Goal: Task Accomplishment & Management: Manage account settings

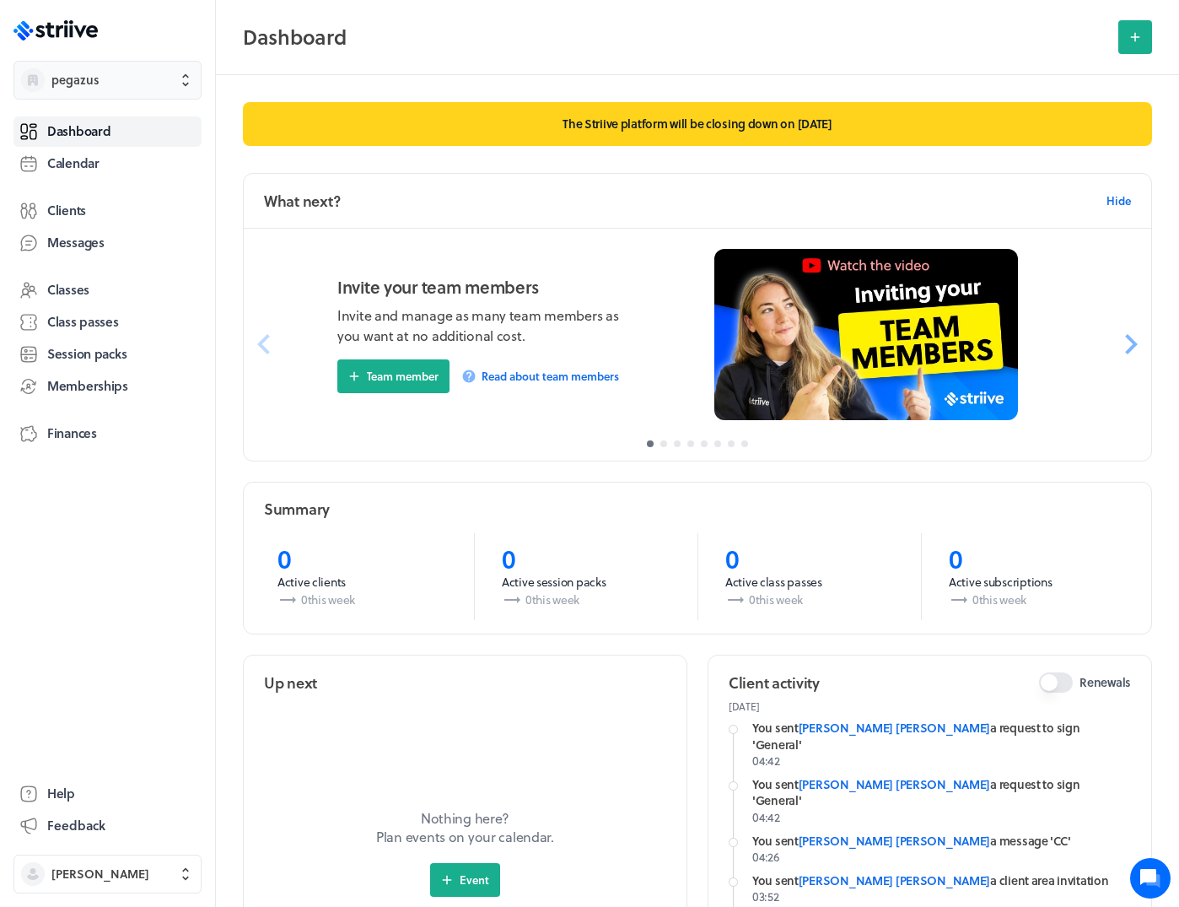
click at [115, 80] on span "pegazus" at bounding box center [122, 80] width 143 height 17
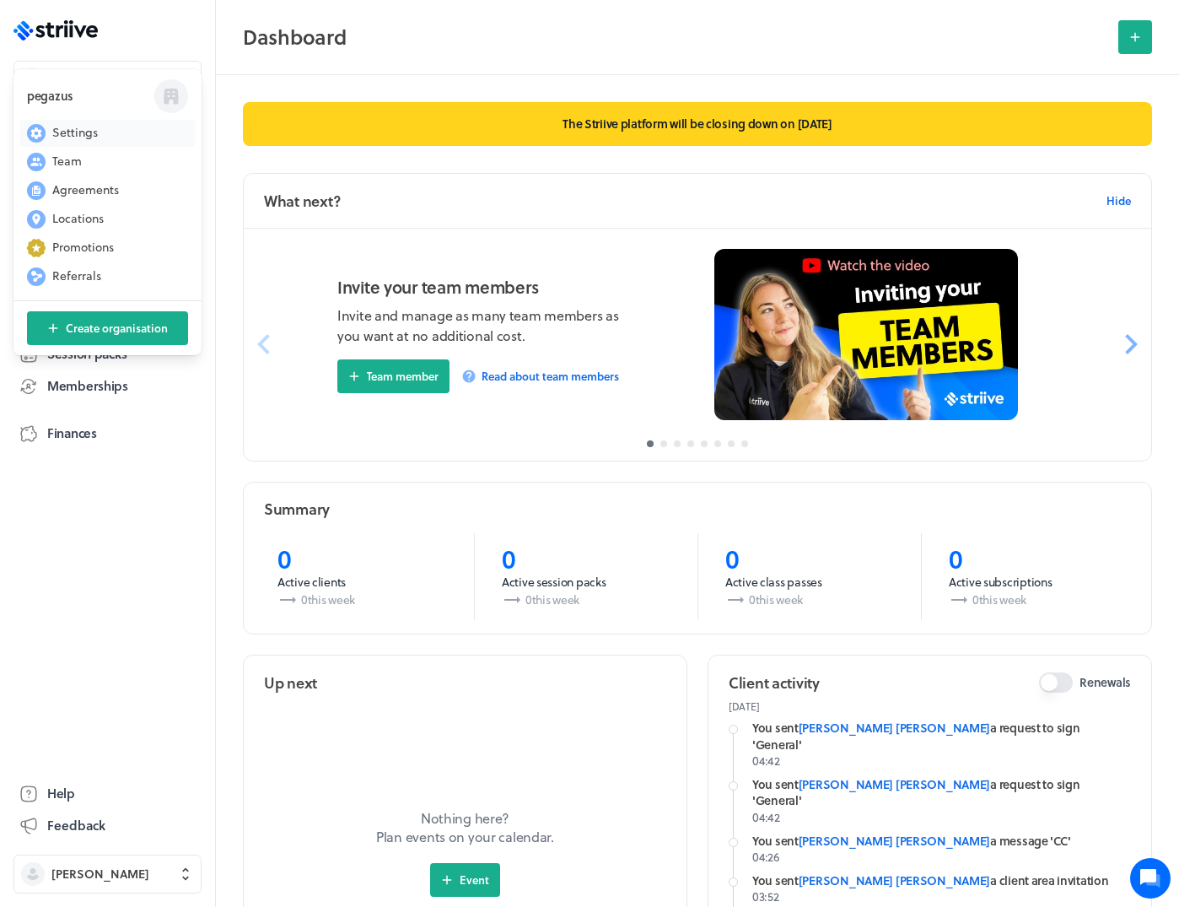
click at [89, 127] on span "Settings" at bounding box center [75, 132] width 46 height 17
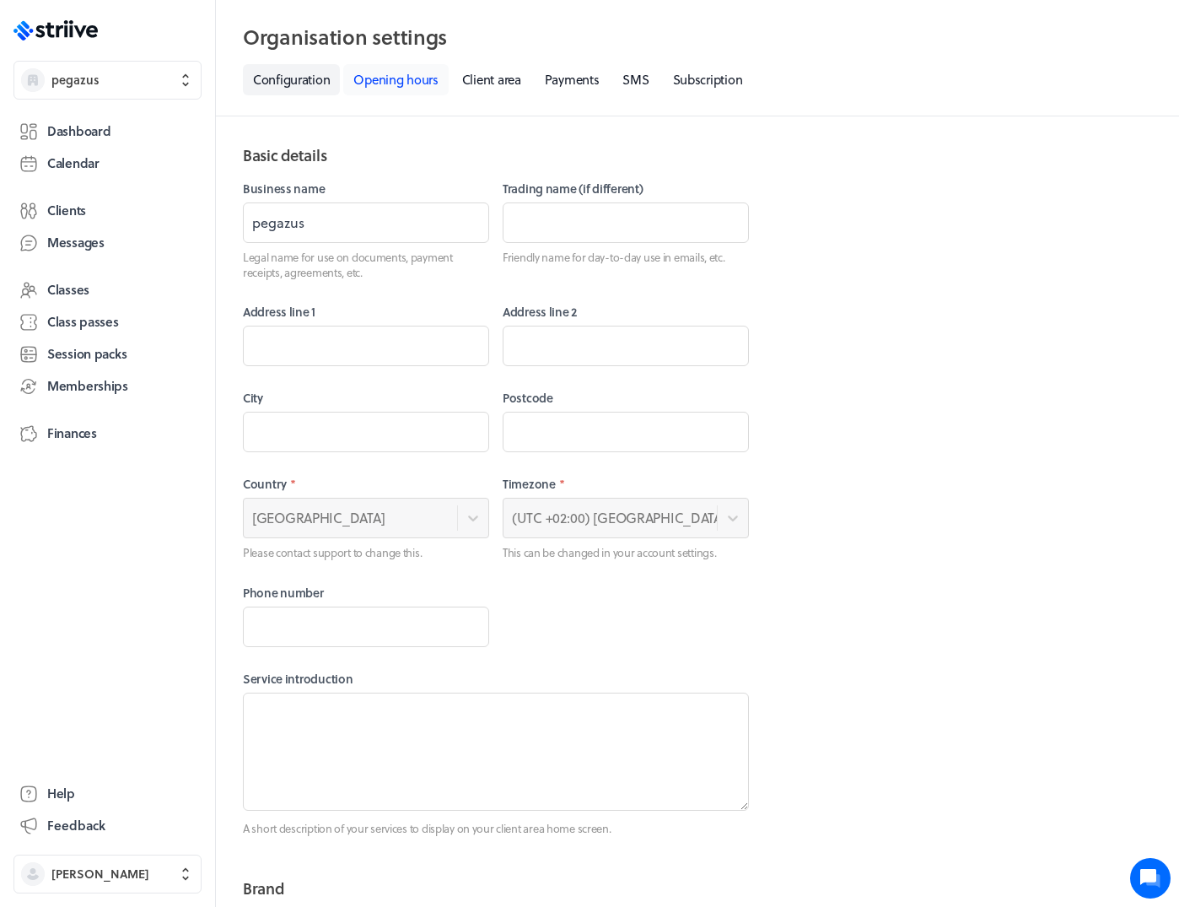
click at [397, 75] on link "Opening hours" at bounding box center [395, 79] width 105 height 31
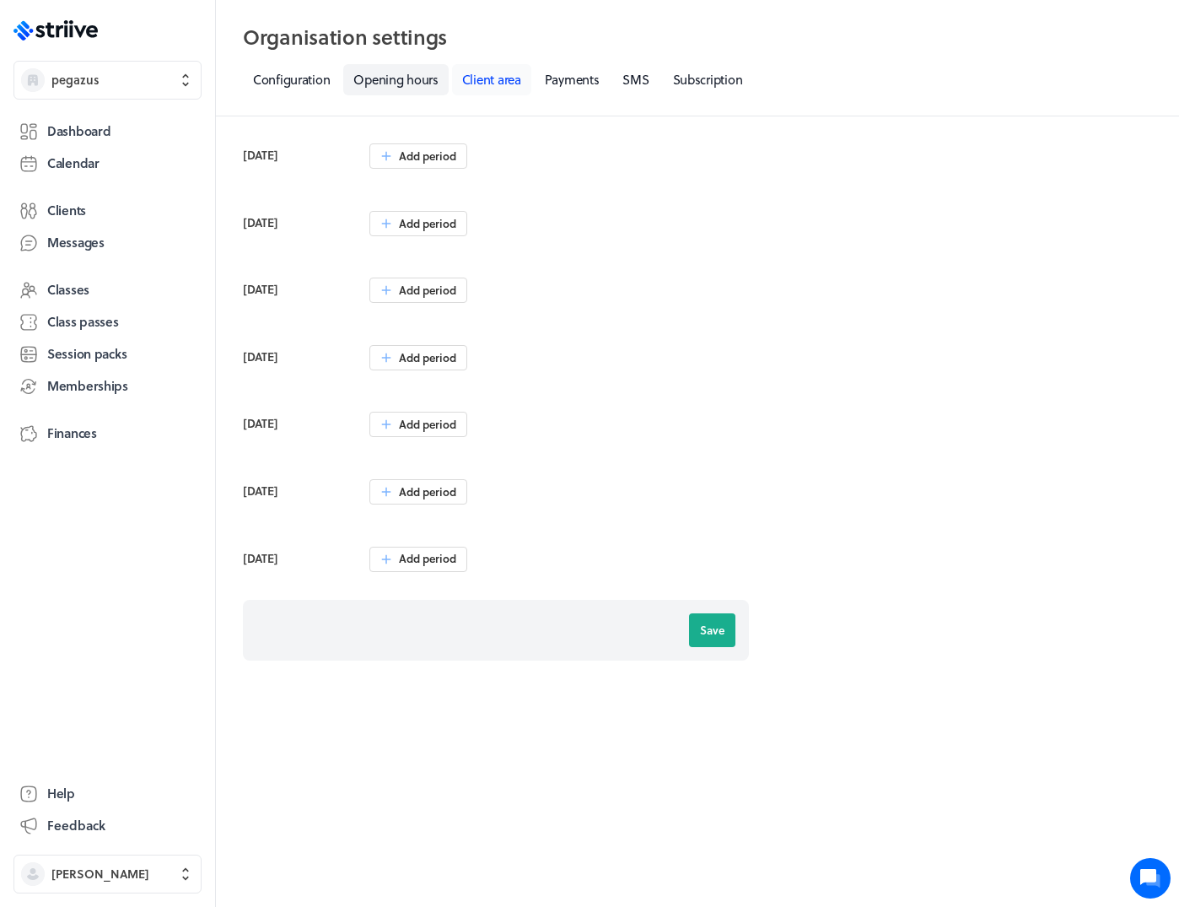
click at [464, 79] on link "Client area" at bounding box center [491, 79] width 79 height 31
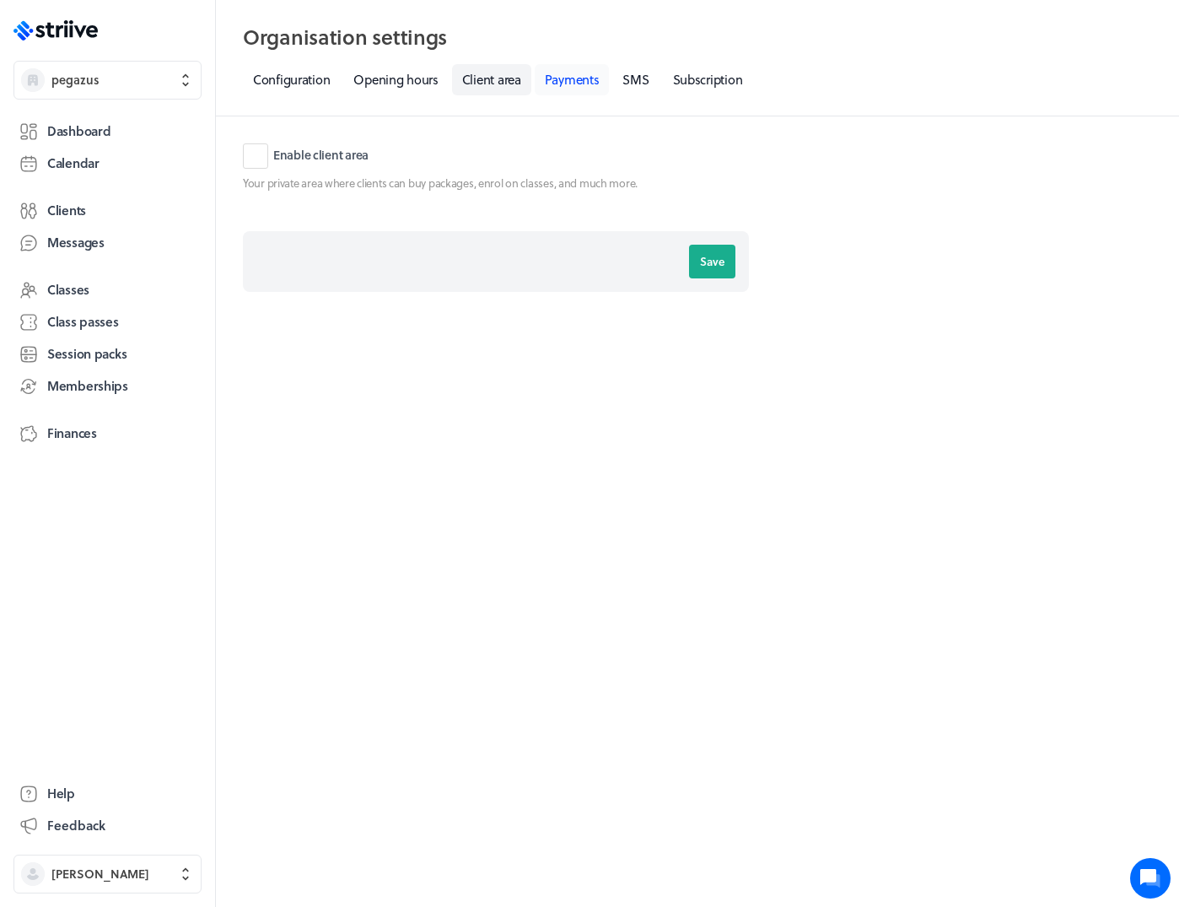
click at [585, 83] on link "Payments" at bounding box center [572, 79] width 75 height 31
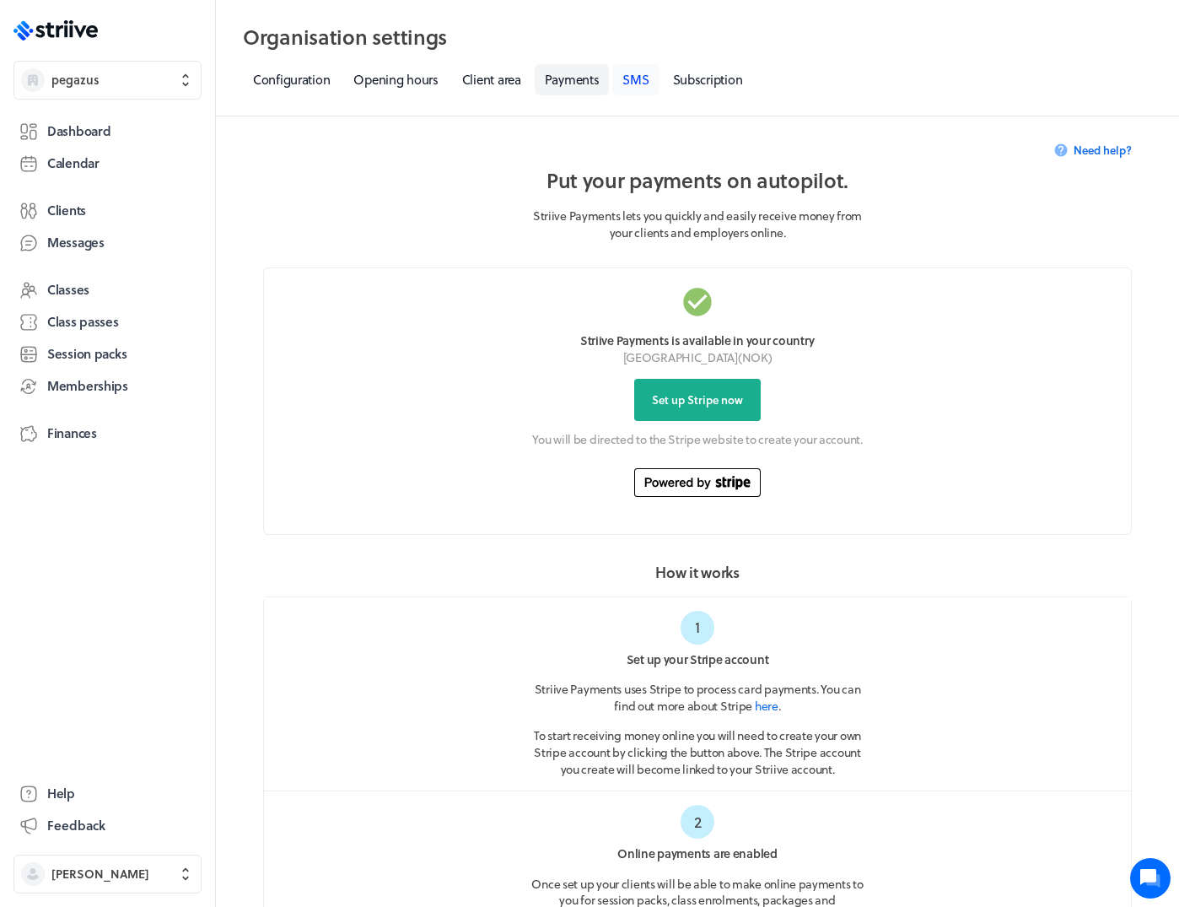
click at [637, 85] on link "SMS" at bounding box center [636, 79] width 46 height 31
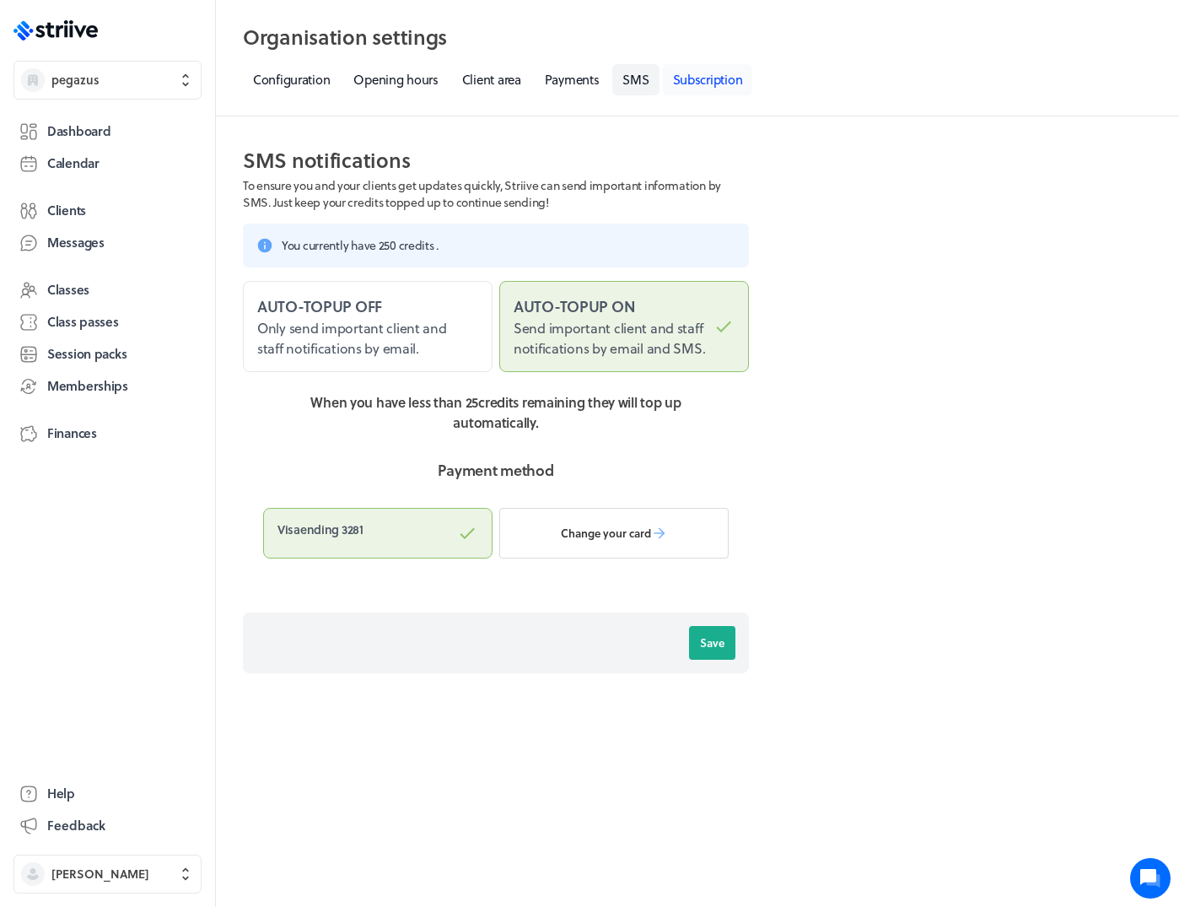
click at [710, 78] on link "Subscription" at bounding box center [708, 79] width 90 height 31
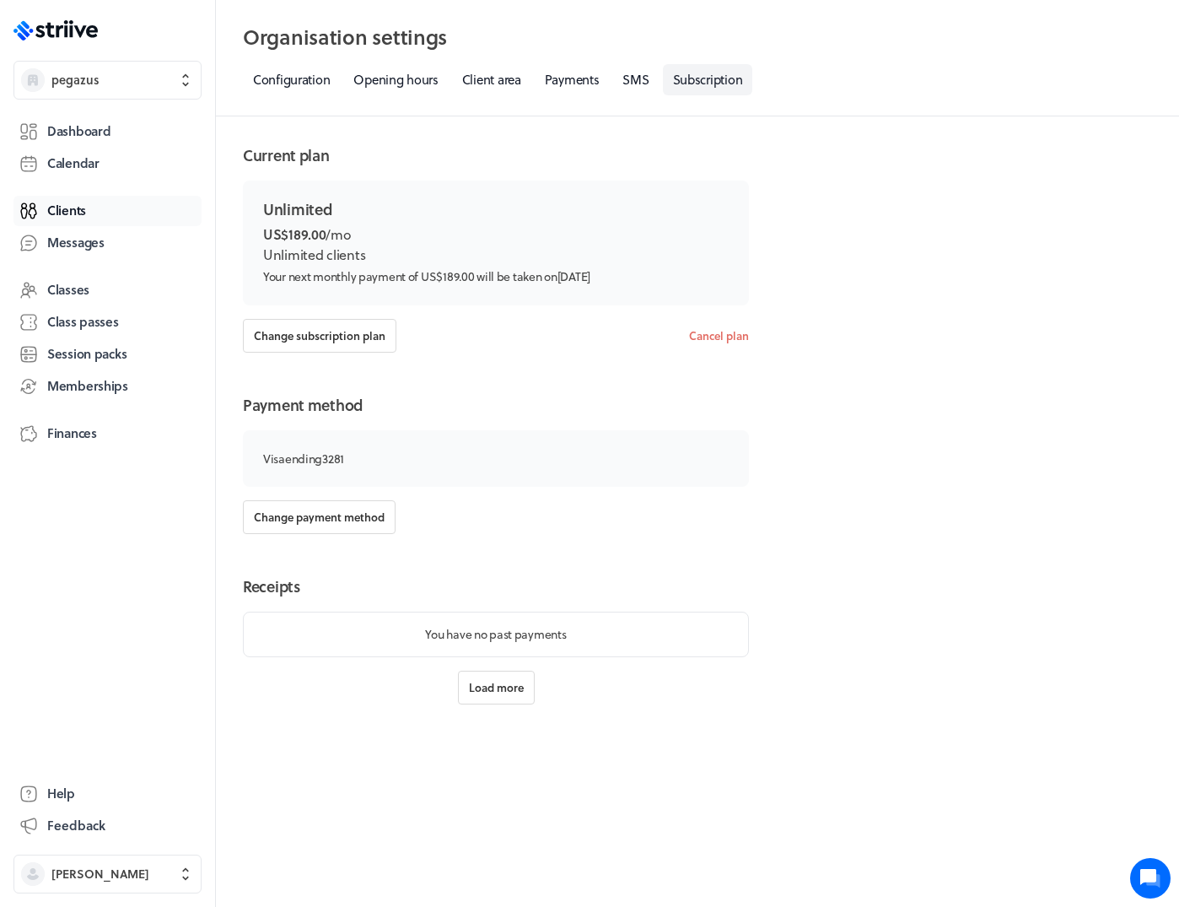
click at [63, 211] on span "Clients" at bounding box center [66, 211] width 39 height 18
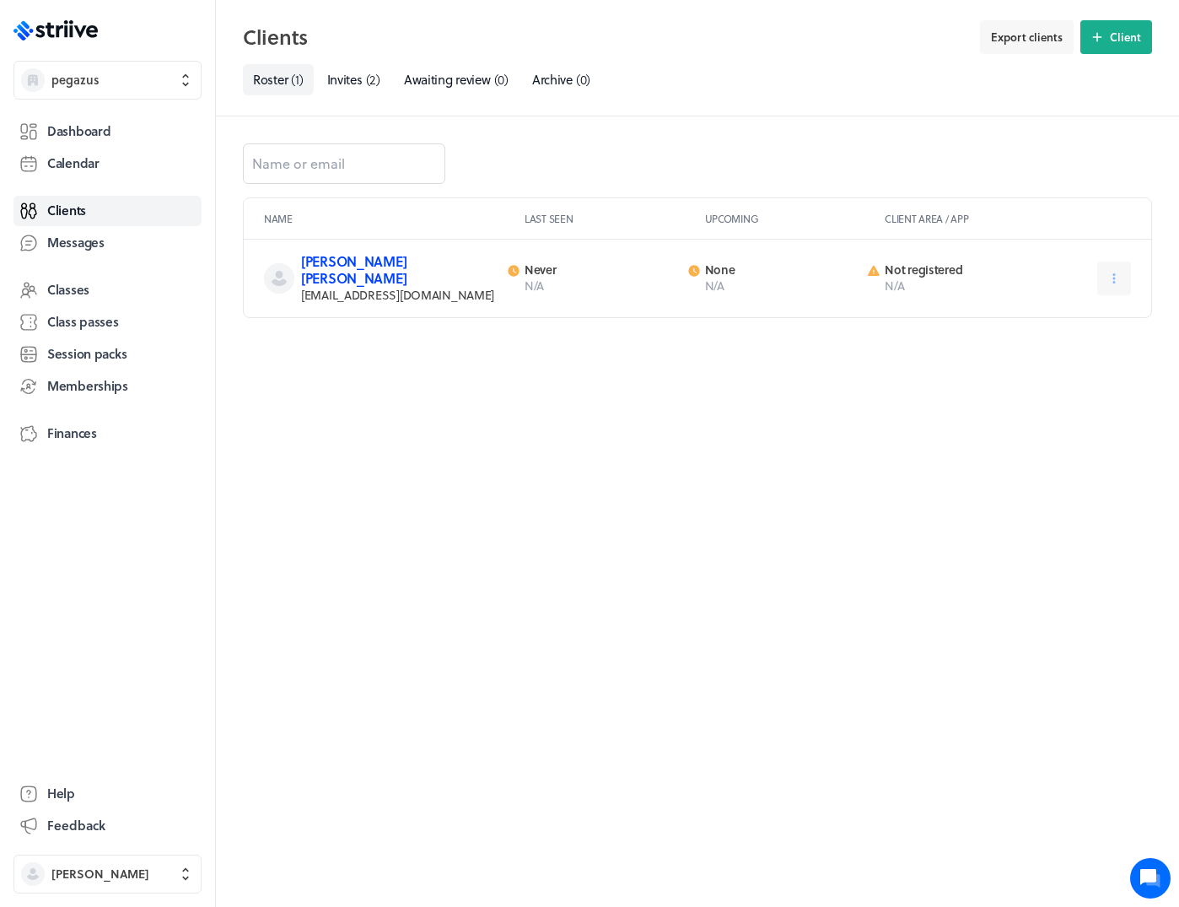
click at [342, 262] on link "[PERSON_NAME] [PERSON_NAME]" at bounding box center [353, 269] width 105 height 36
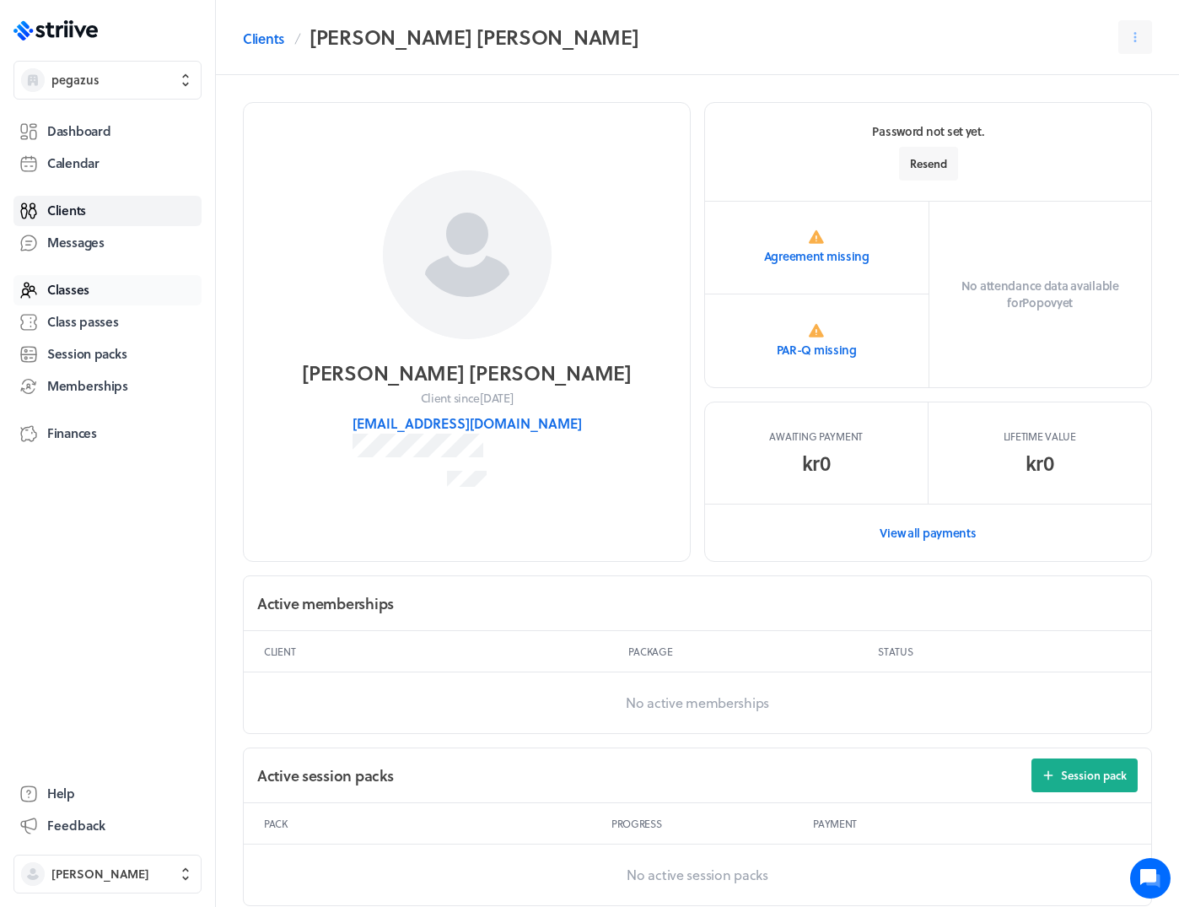
click at [87, 294] on span "Classes" at bounding box center [68, 290] width 42 height 18
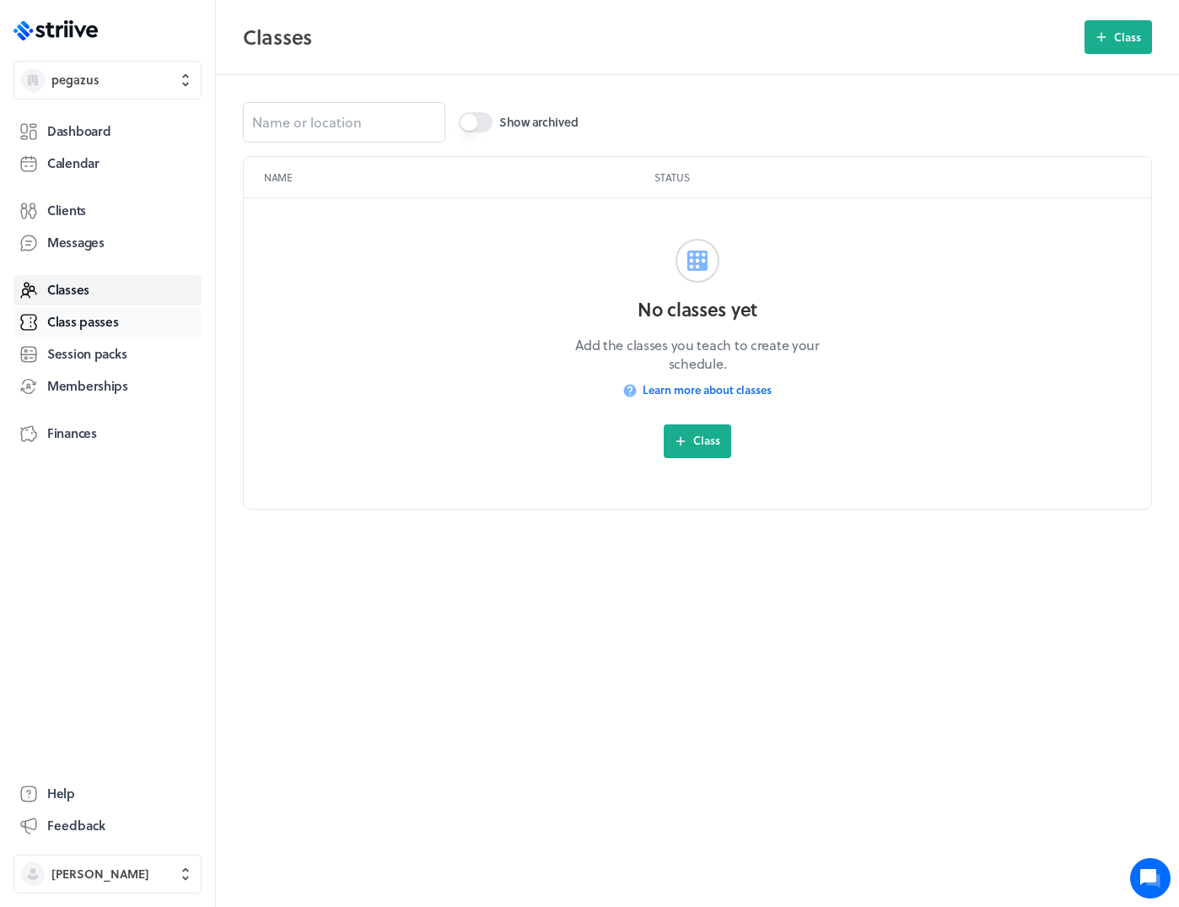
click at [82, 322] on span "Class passes" at bounding box center [83, 322] width 72 height 18
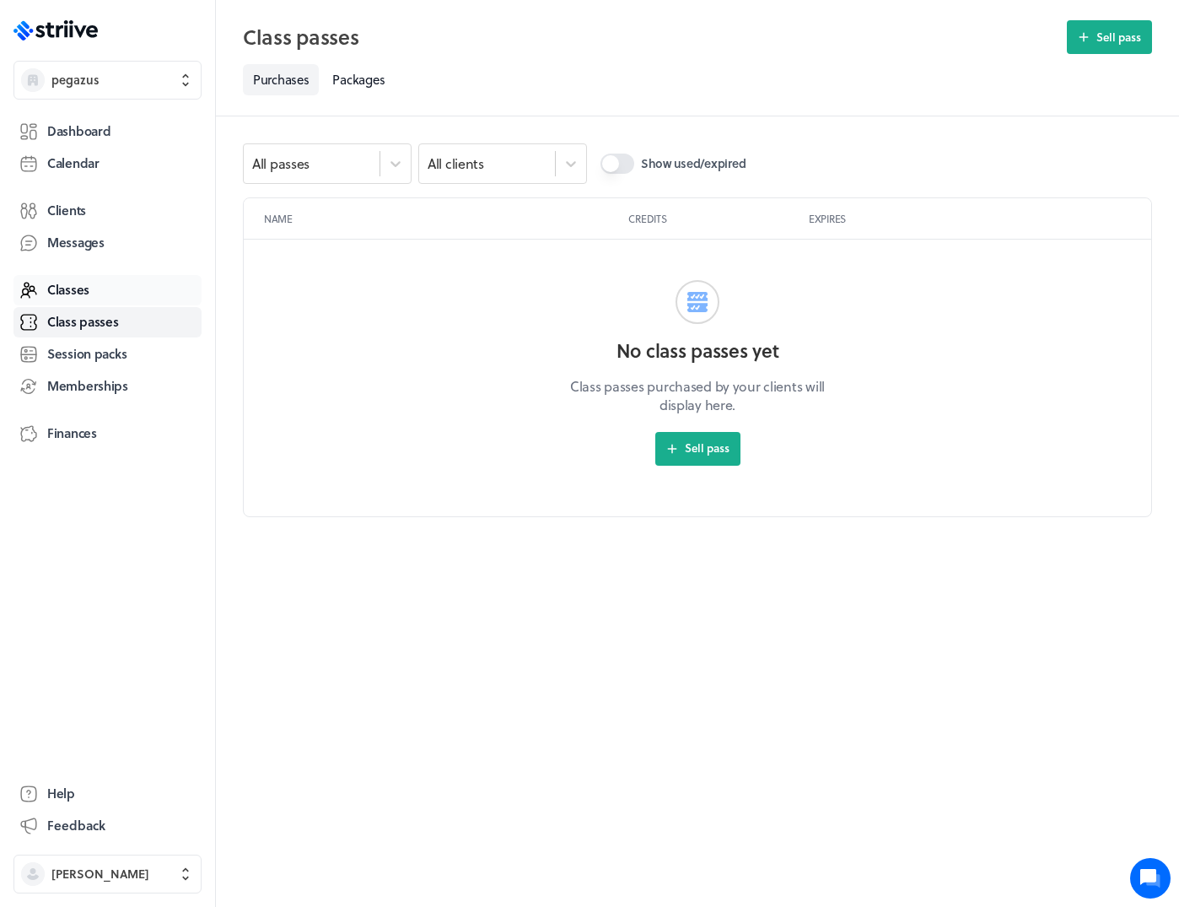
click at [78, 294] on span "Classes" at bounding box center [68, 290] width 42 height 18
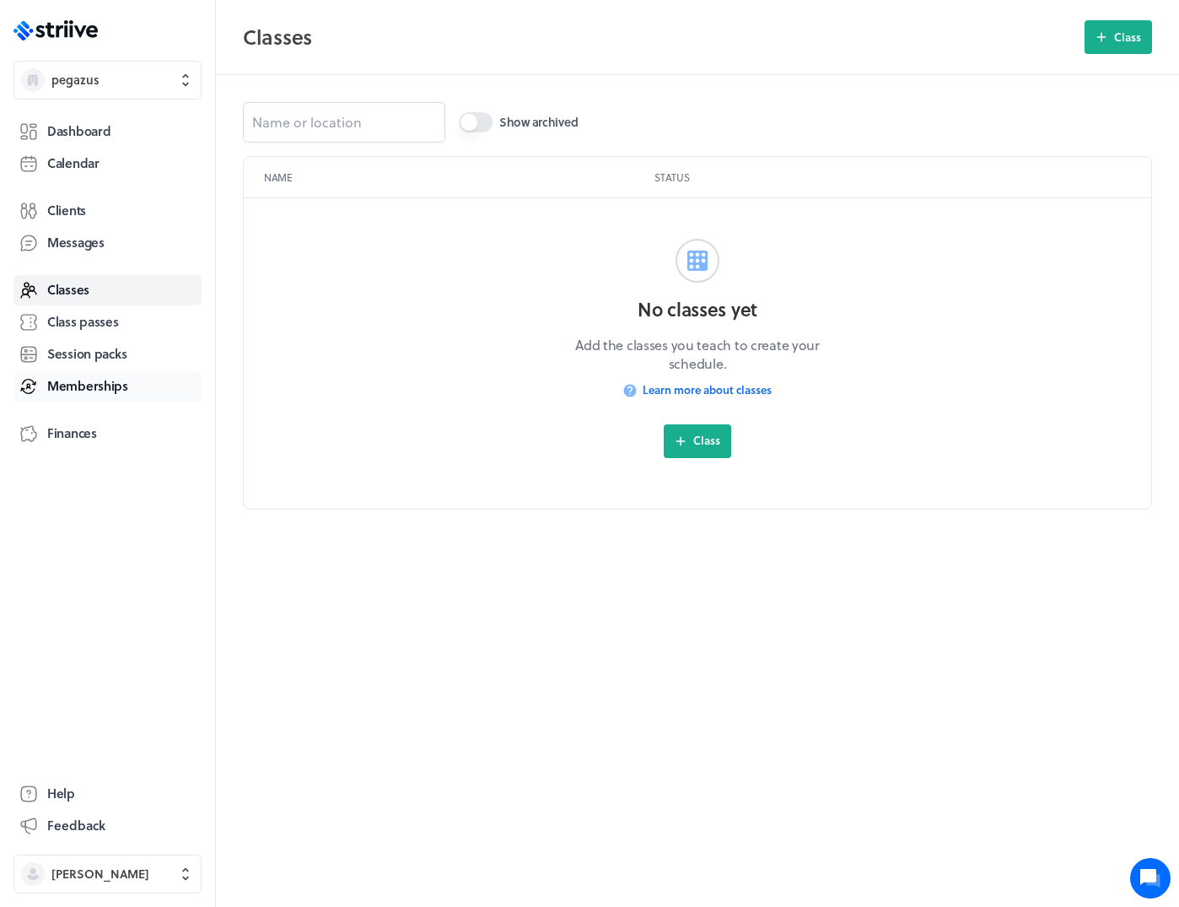
click at [85, 379] on span "Memberships" at bounding box center [87, 386] width 81 height 18
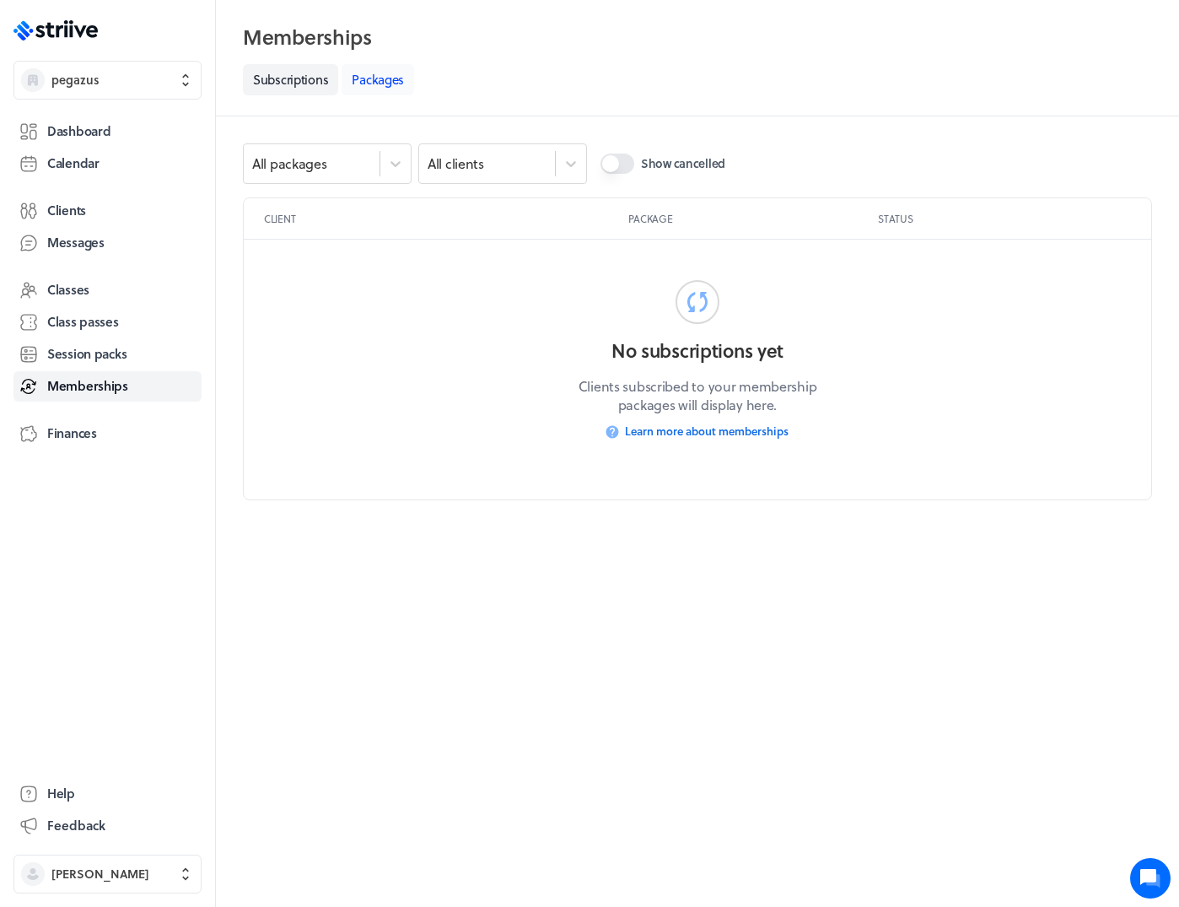
click at [391, 81] on link "Packages" at bounding box center [378, 79] width 73 height 31
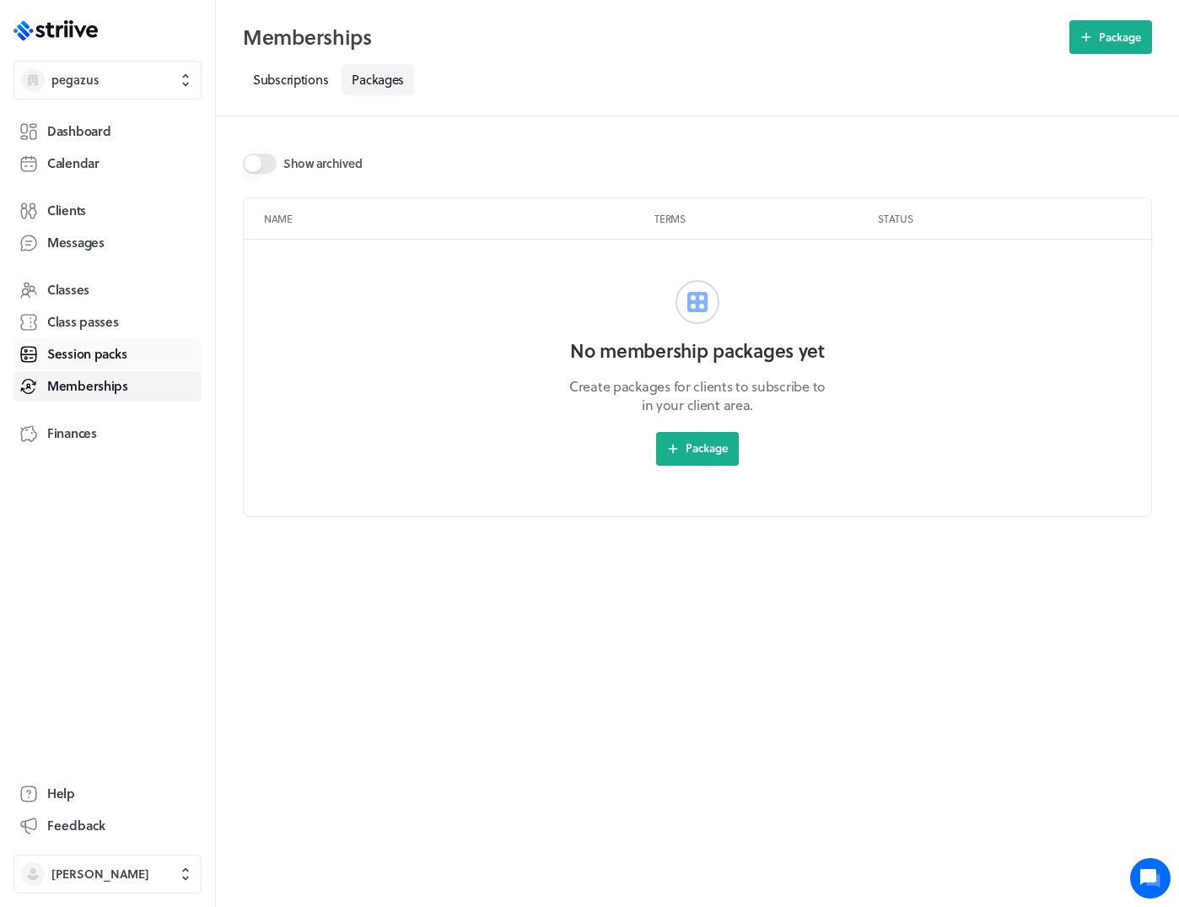
click at [93, 351] on span "Session packs" at bounding box center [86, 354] width 79 height 18
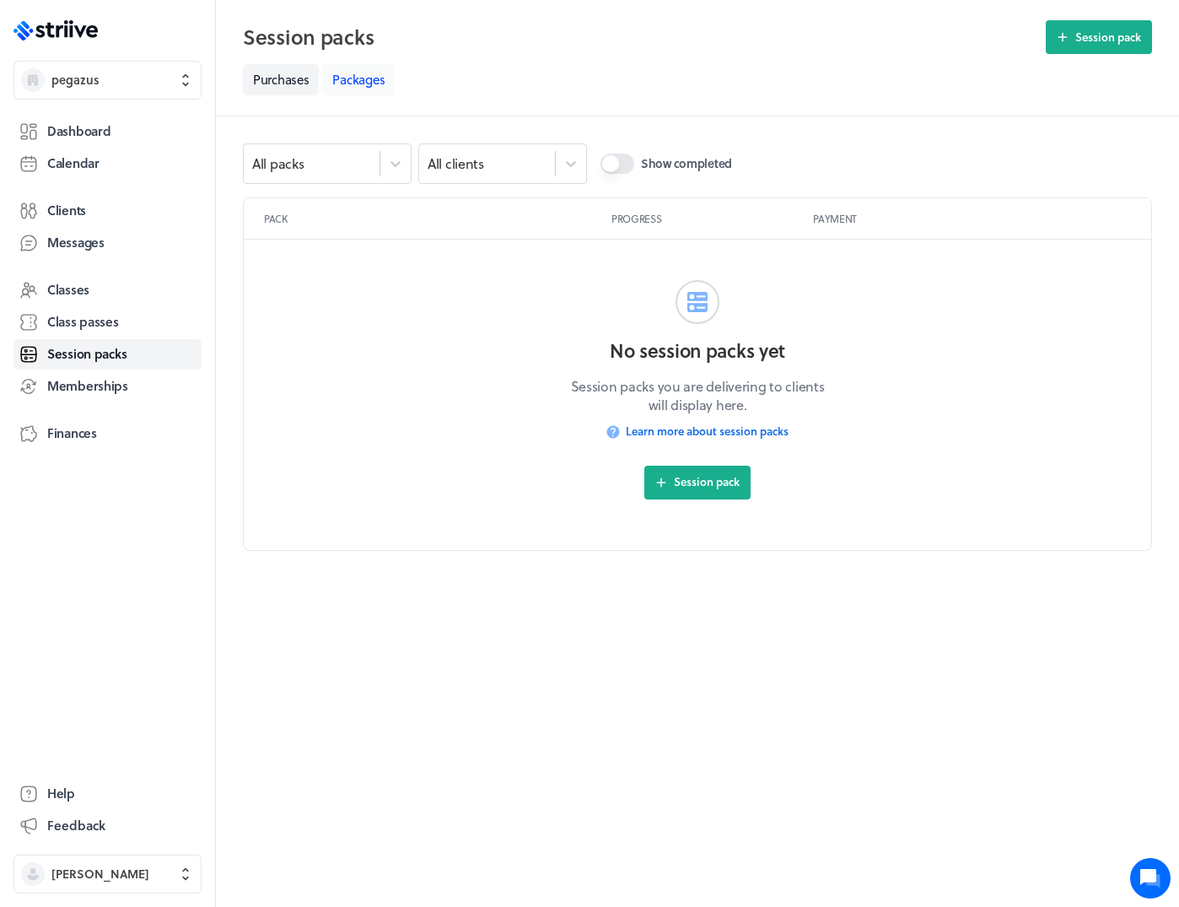
click at [356, 73] on link "Packages" at bounding box center [358, 79] width 73 height 31
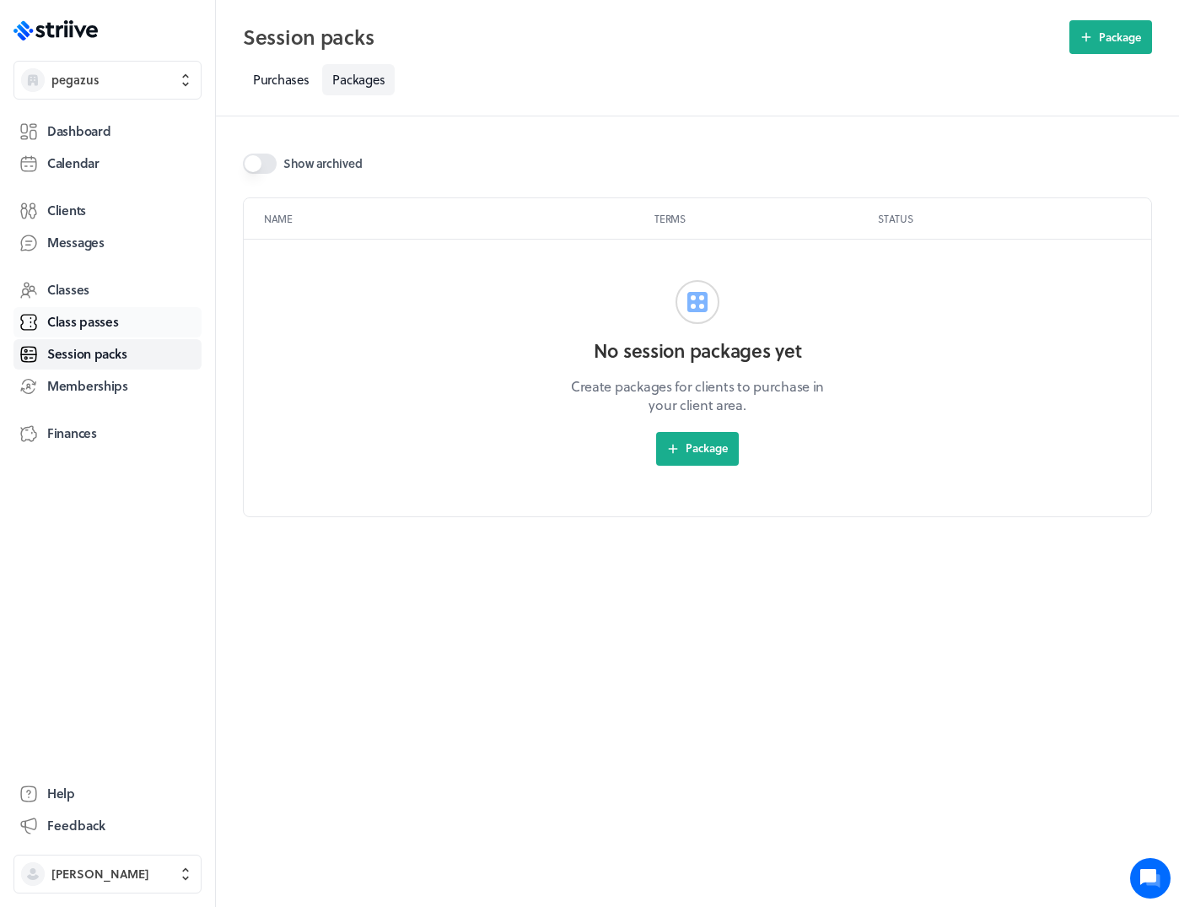
click at [84, 315] on span "Class passes" at bounding box center [83, 322] width 72 height 18
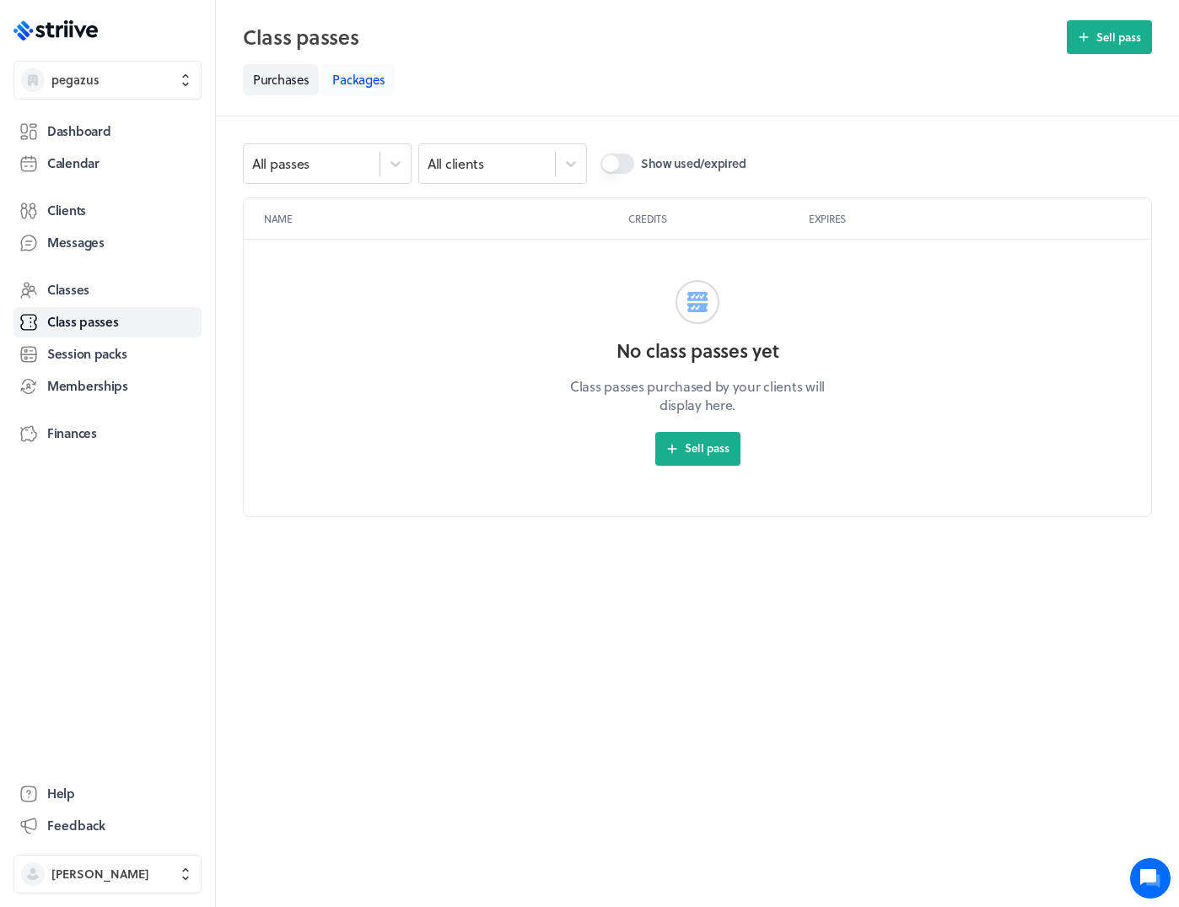
click at [364, 77] on link "Packages" at bounding box center [358, 79] width 73 height 31
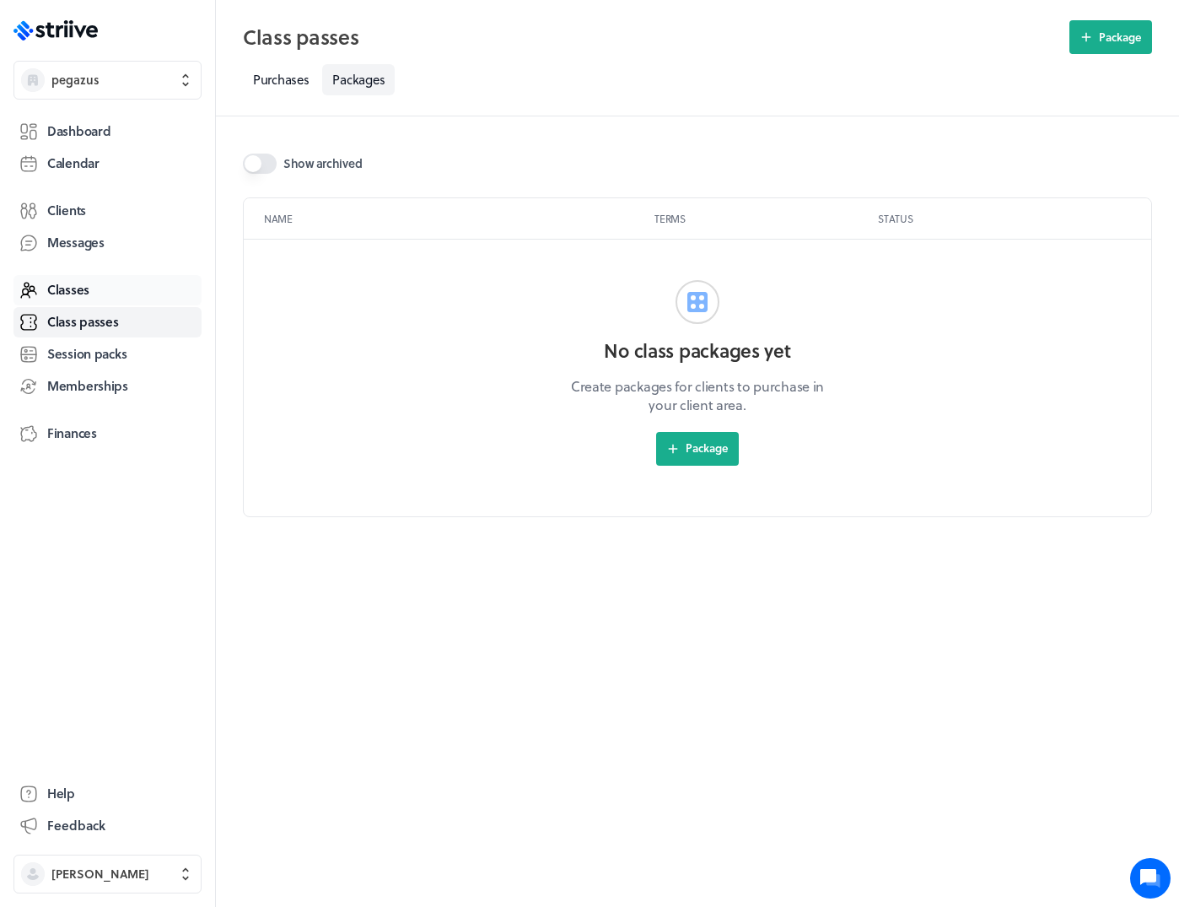
click at [83, 294] on span "Classes" at bounding box center [68, 290] width 42 height 18
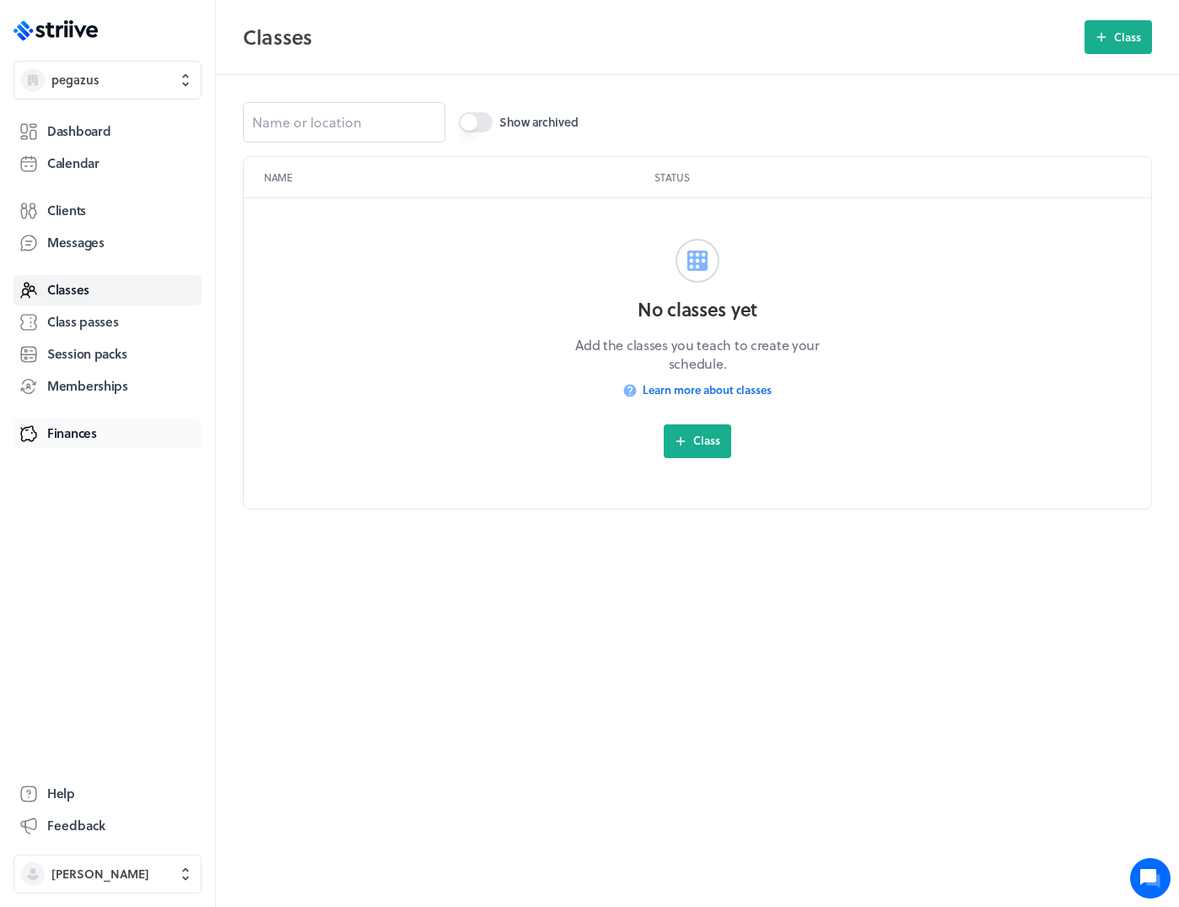
click at [97, 434] on link "Finances" at bounding box center [107, 433] width 188 height 30
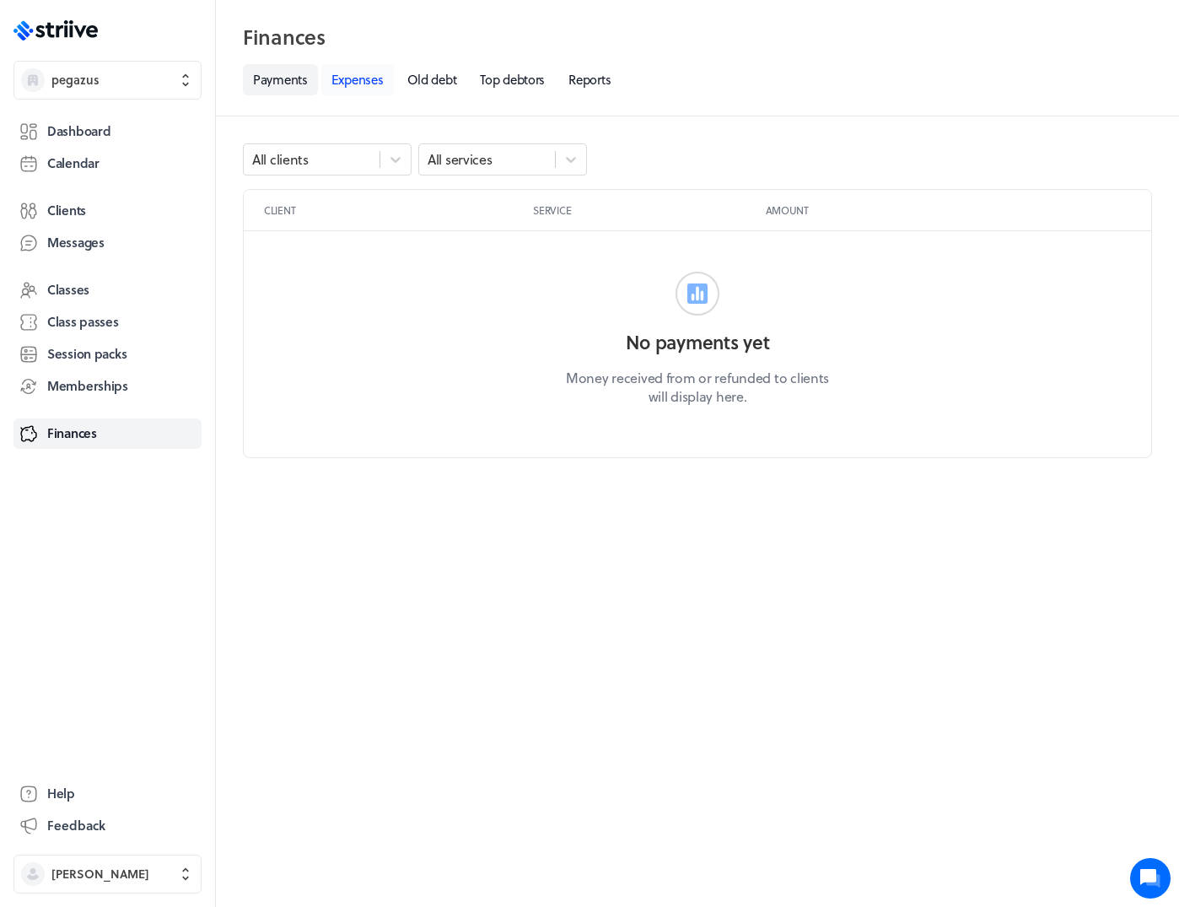
click at [350, 81] on link "Expenses" at bounding box center [357, 79] width 73 height 31
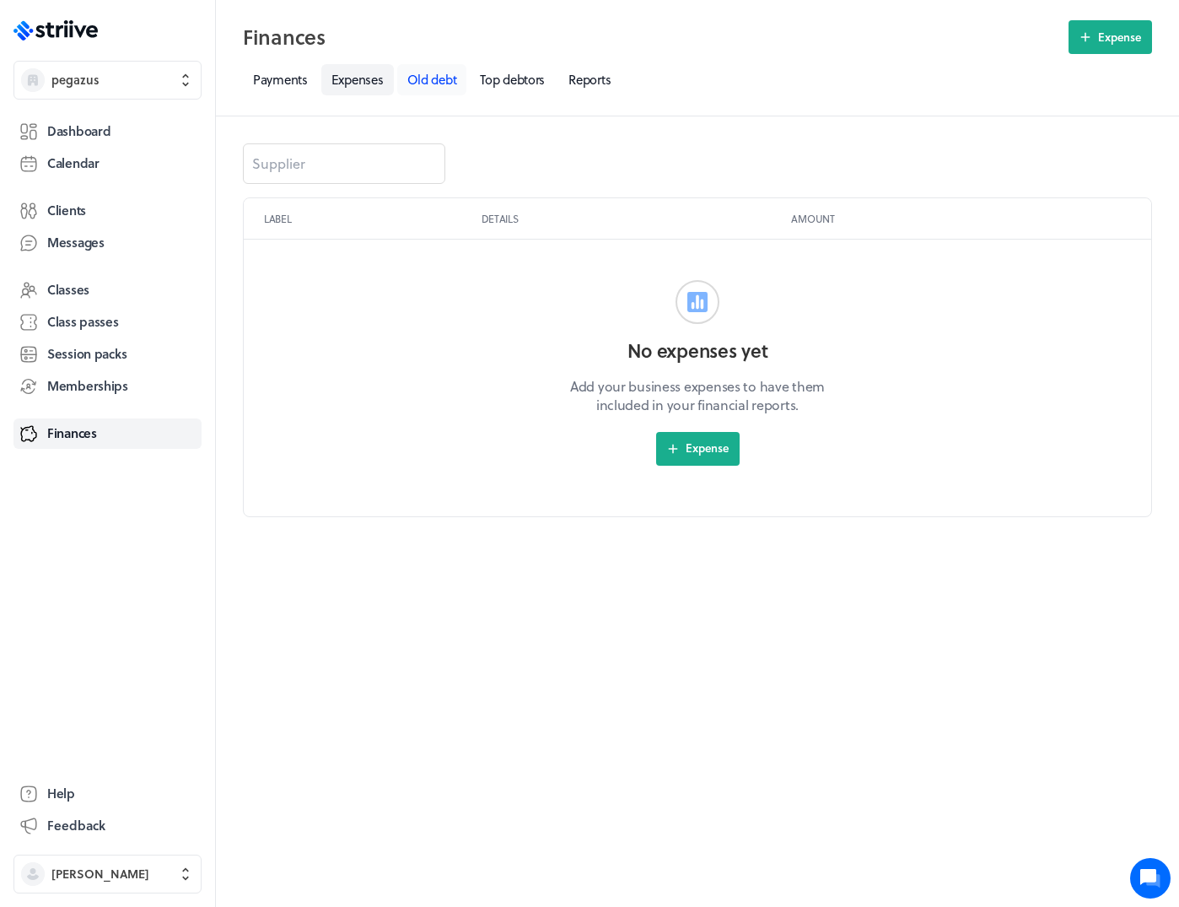
click at [434, 80] on link "Old debt" at bounding box center [432, 79] width 70 height 31
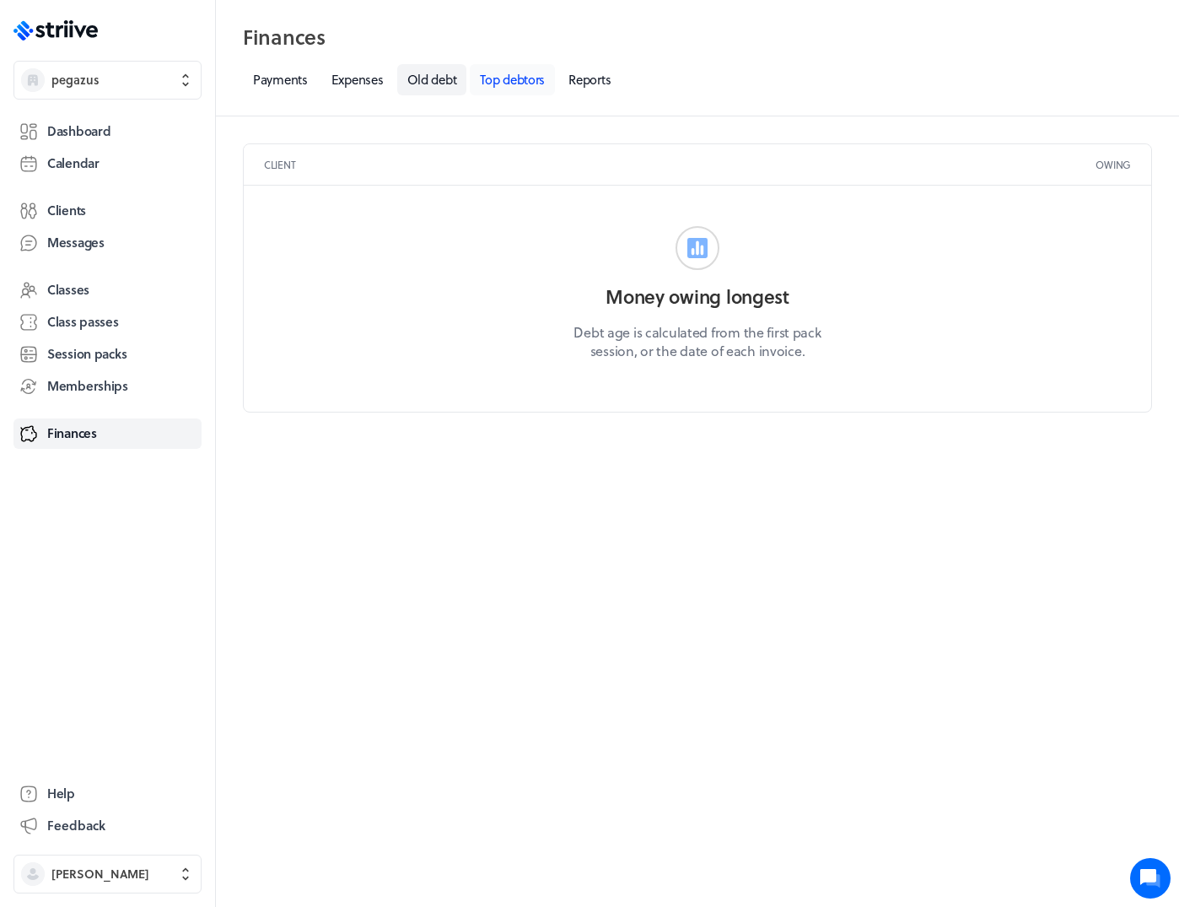
click at [518, 73] on link "Top debtors" at bounding box center [512, 79] width 85 height 31
click at [591, 78] on link "Reports" at bounding box center [590, 79] width 62 height 31
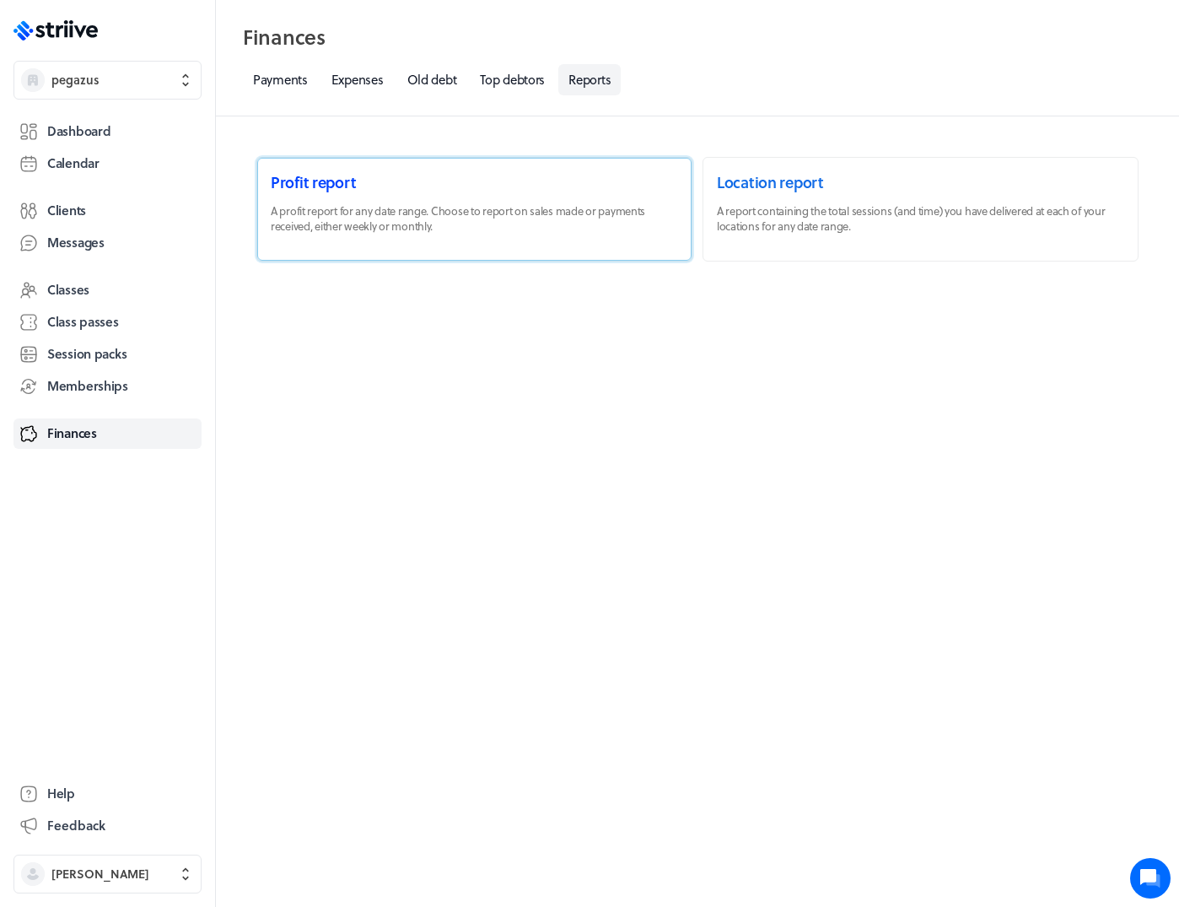
click at [504, 197] on link at bounding box center [474, 209] width 434 height 103
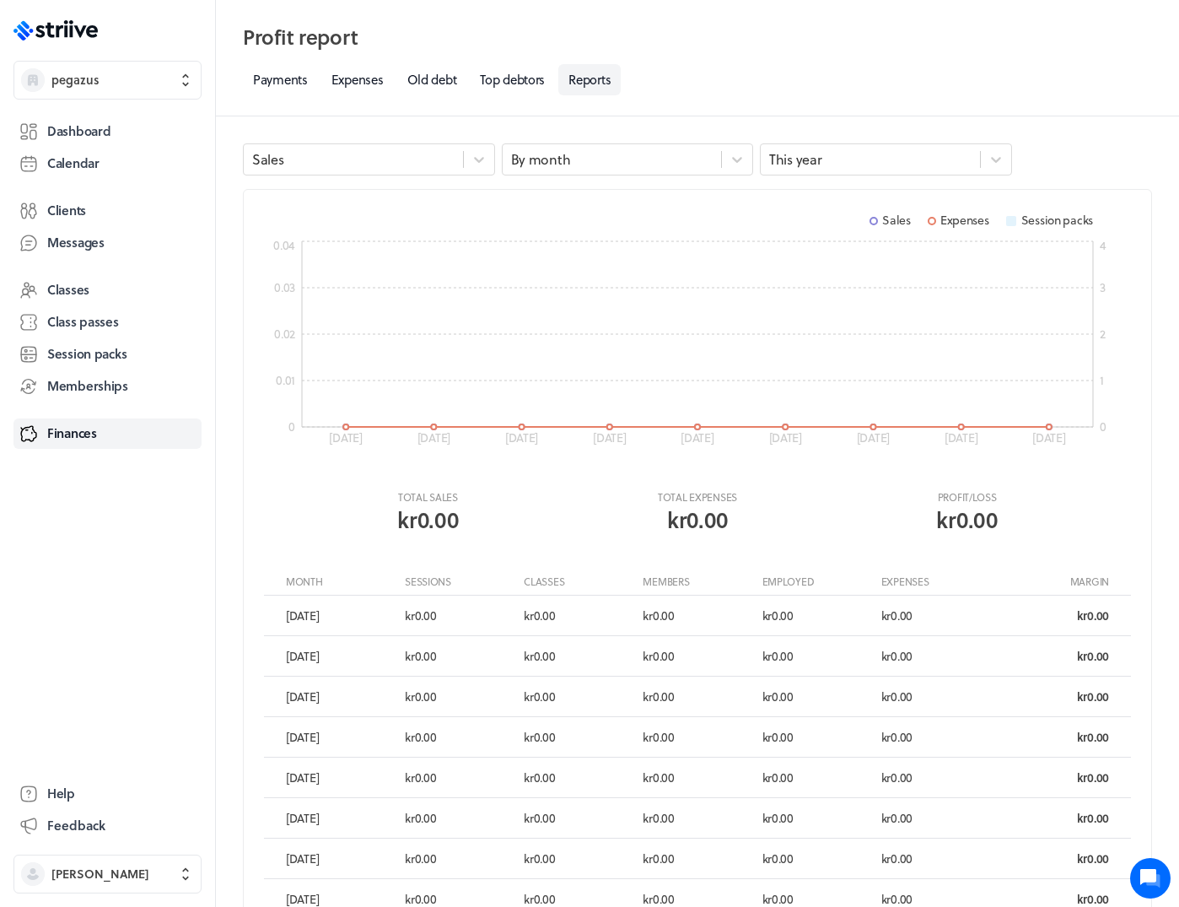
scroll to position [155, 0]
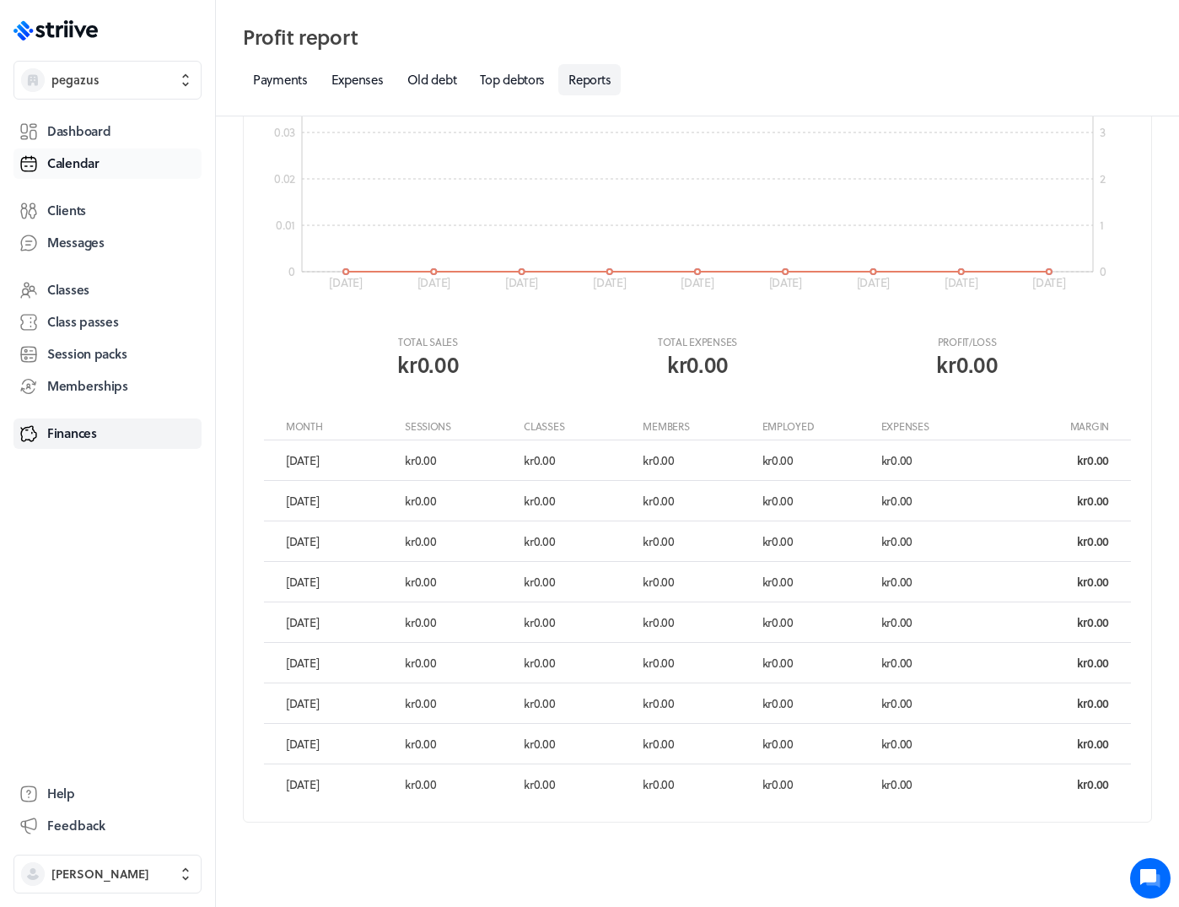
click at [87, 166] on span "Calendar" at bounding box center [73, 163] width 52 height 18
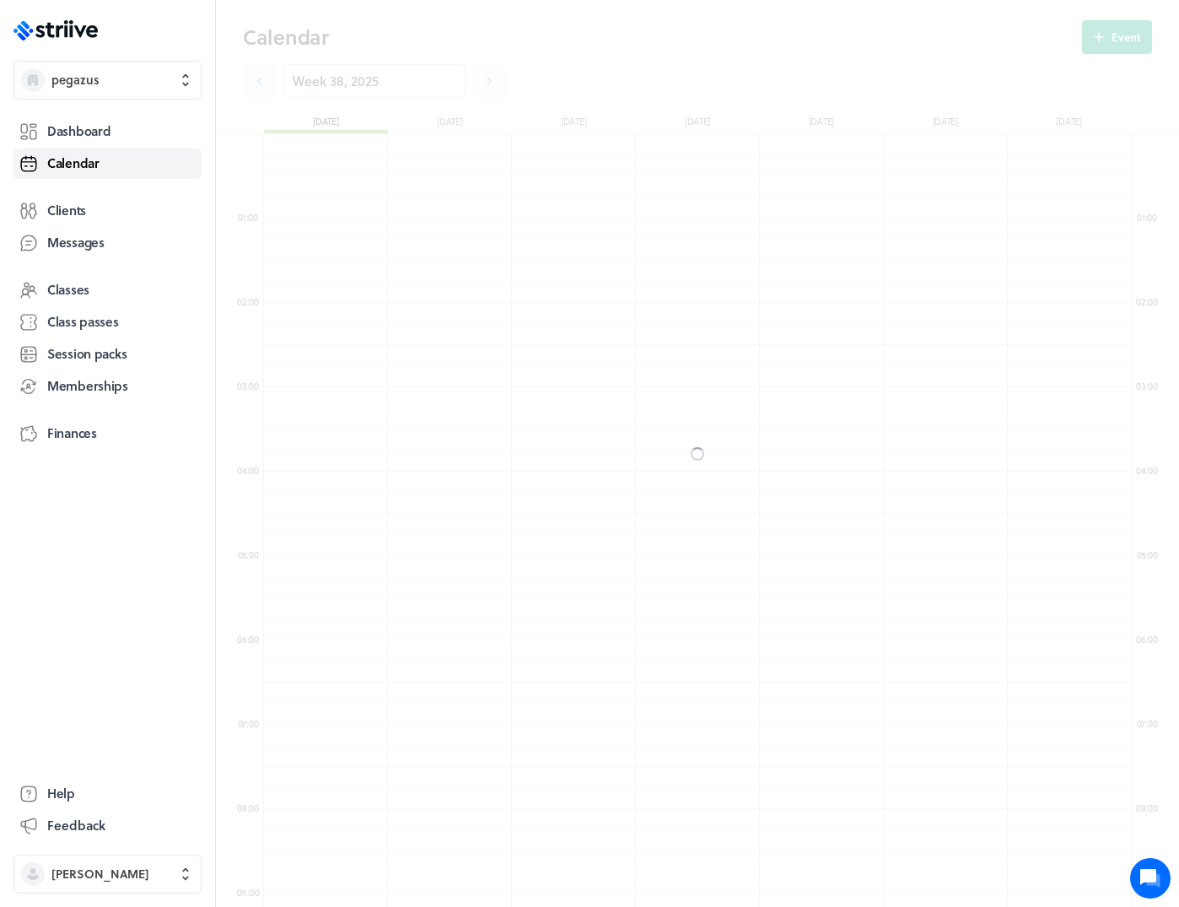
scroll to position [2025, 868]
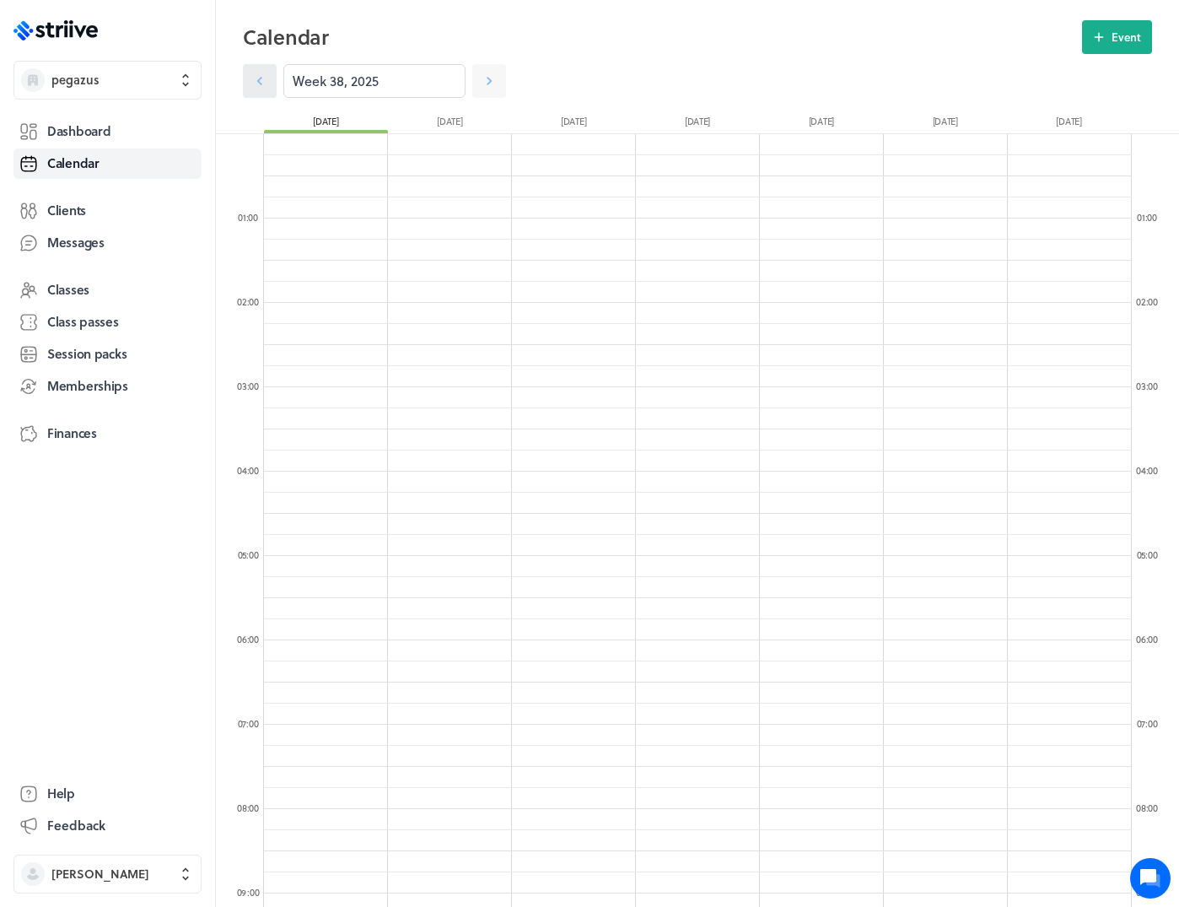
click at [256, 88] on icon at bounding box center [259, 81] width 17 height 17
click at [481, 84] on icon at bounding box center [489, 81] width 17 height 17
click at [132, 114] on div "Dashboard Calendar Clients Messages Classes Class passes Session packs Membersh…" at bounding box center [107, 435] width 188 height 645
click at [92, 126] on span "Dashboard" at bounding box center [78, 131] width 63 height 18
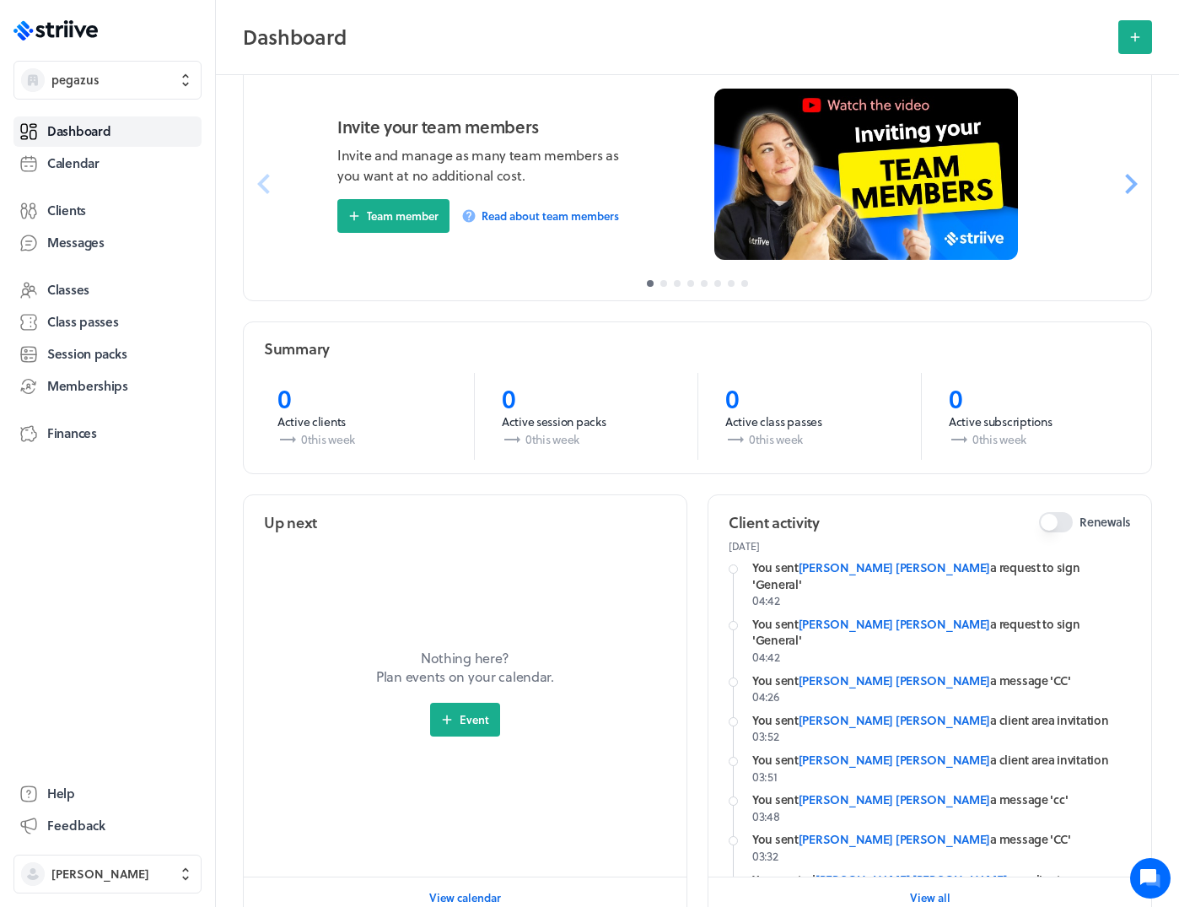
scroll to position [192, 0]
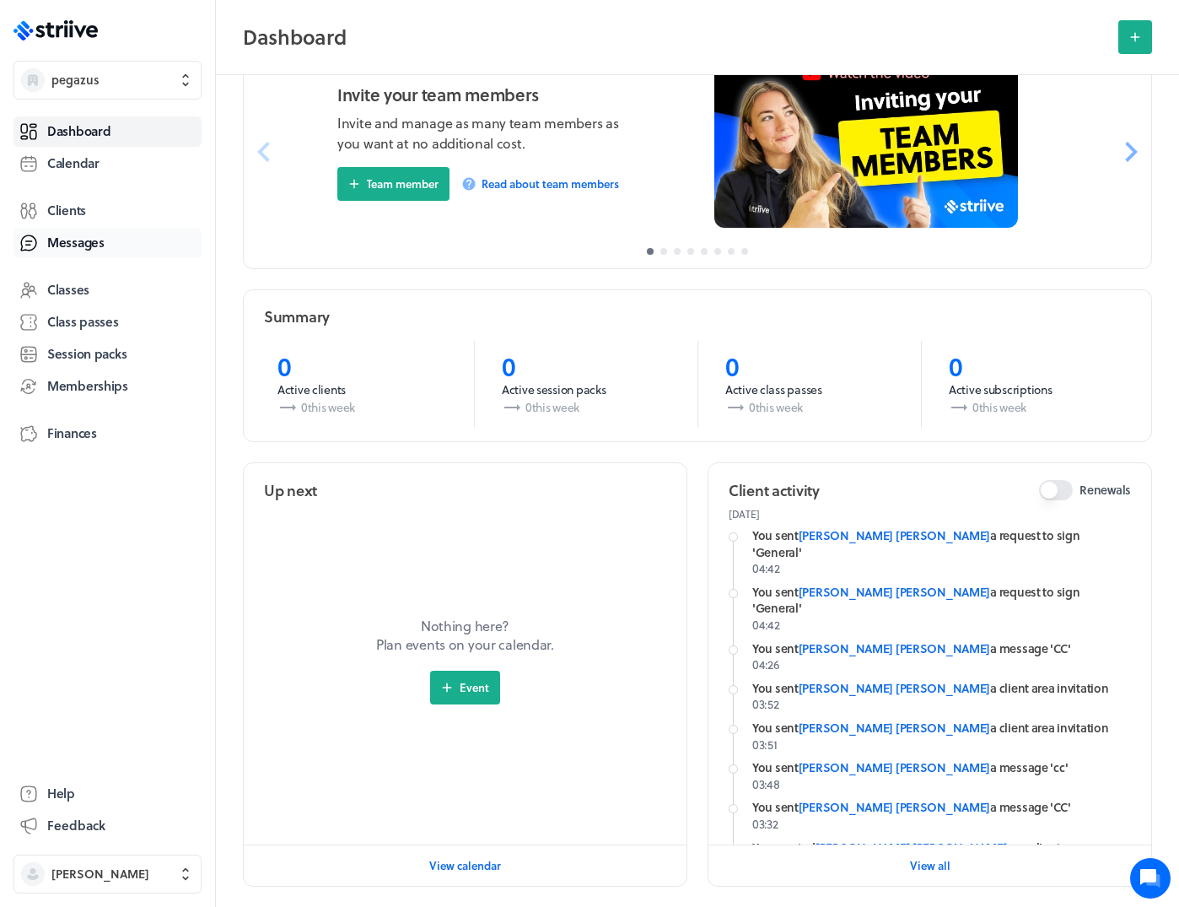
click at [80, 248] on span "Messages" at bounding box center [75, 243] width 57 height 18
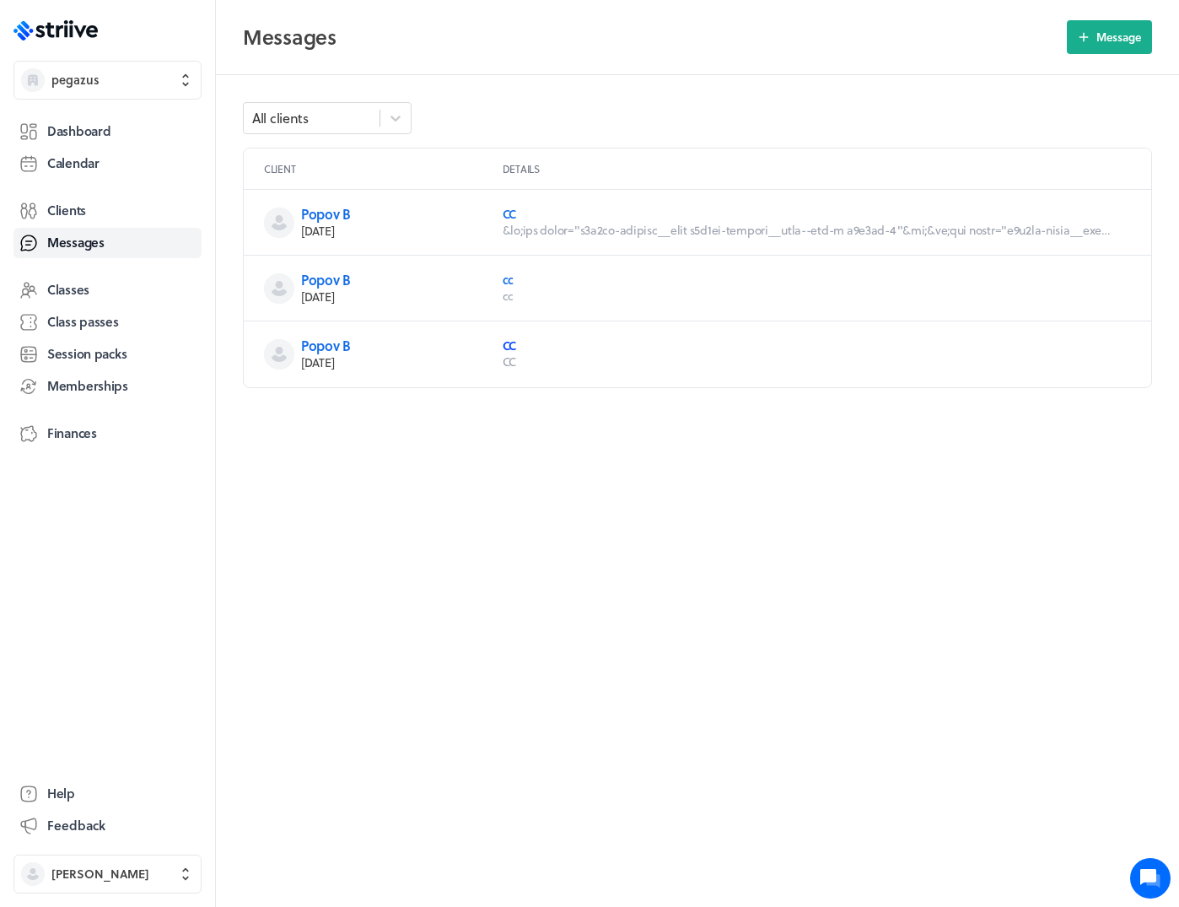
click at [513, 341] on link "CC" at bounding box center [509, 346] width 13 height 18
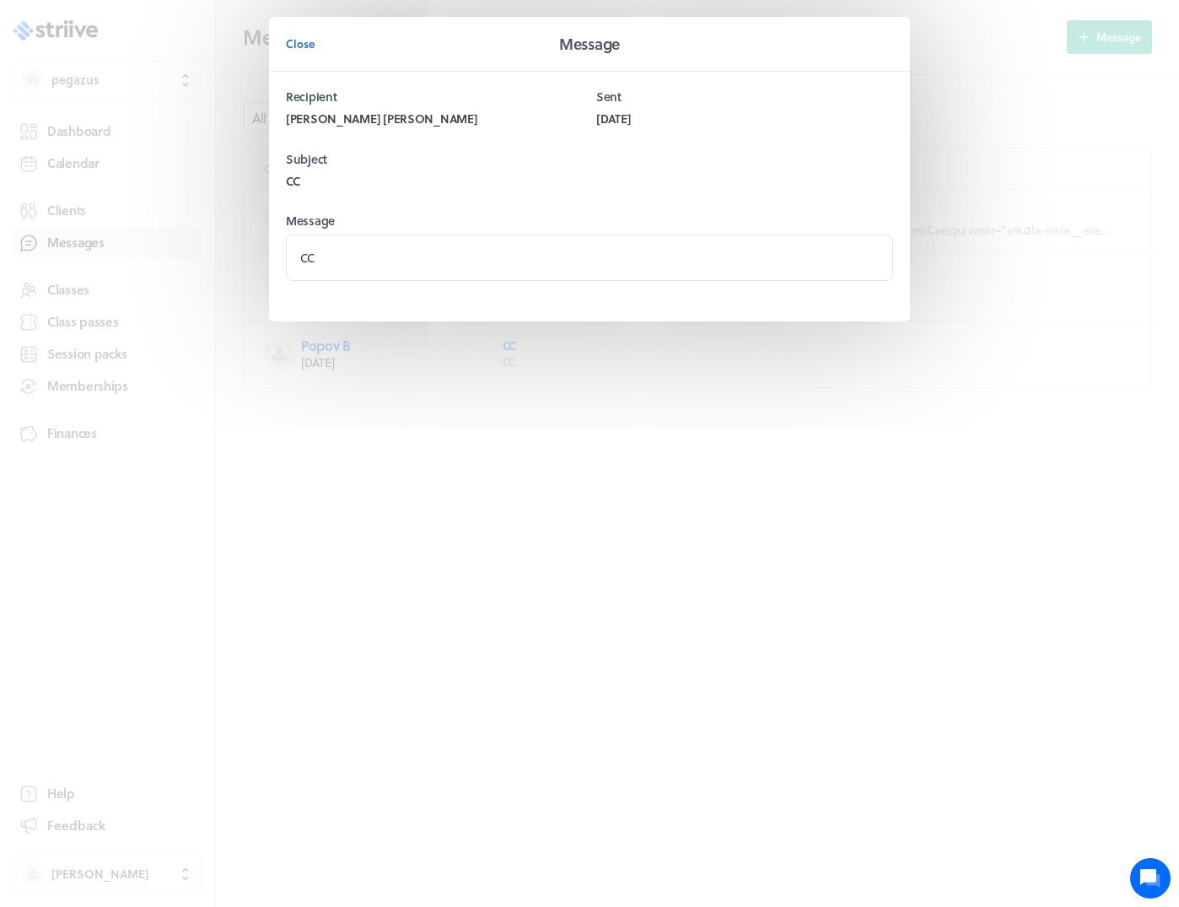
click at [997, 144] on div "Close Message Recipient Popov Bono Sent Sat 13th Sep Subject CC Message CC" at bounding box center [589, 203] width 1179 height 406
click at [298, 38] on span "Close" at bounding box center [300, 43] width 29 height 15
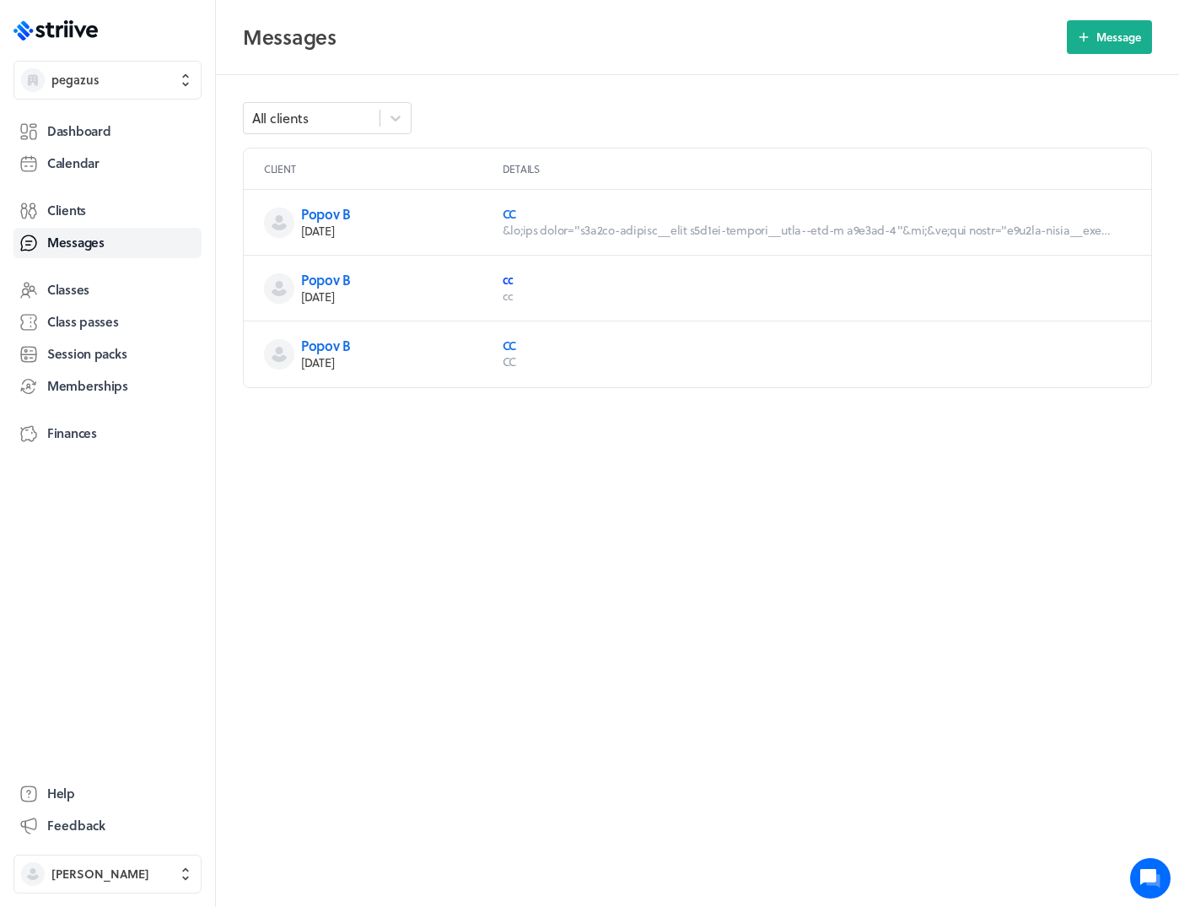
click at [511, 274] on link "cc" at bounding box center [508, 280] width 11 height 18
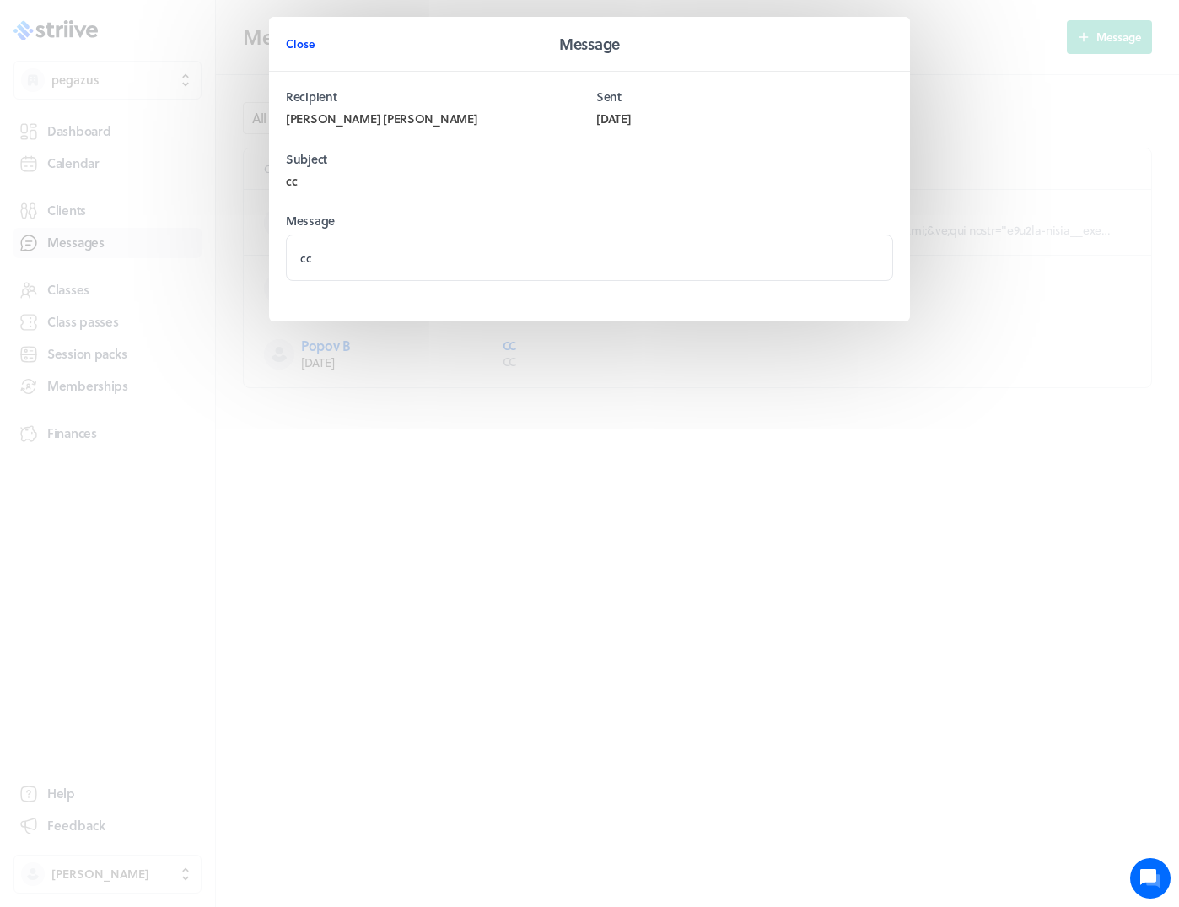
click at [291, 43] on span "Close" at bounding box center [300, 43] width 29 height 15
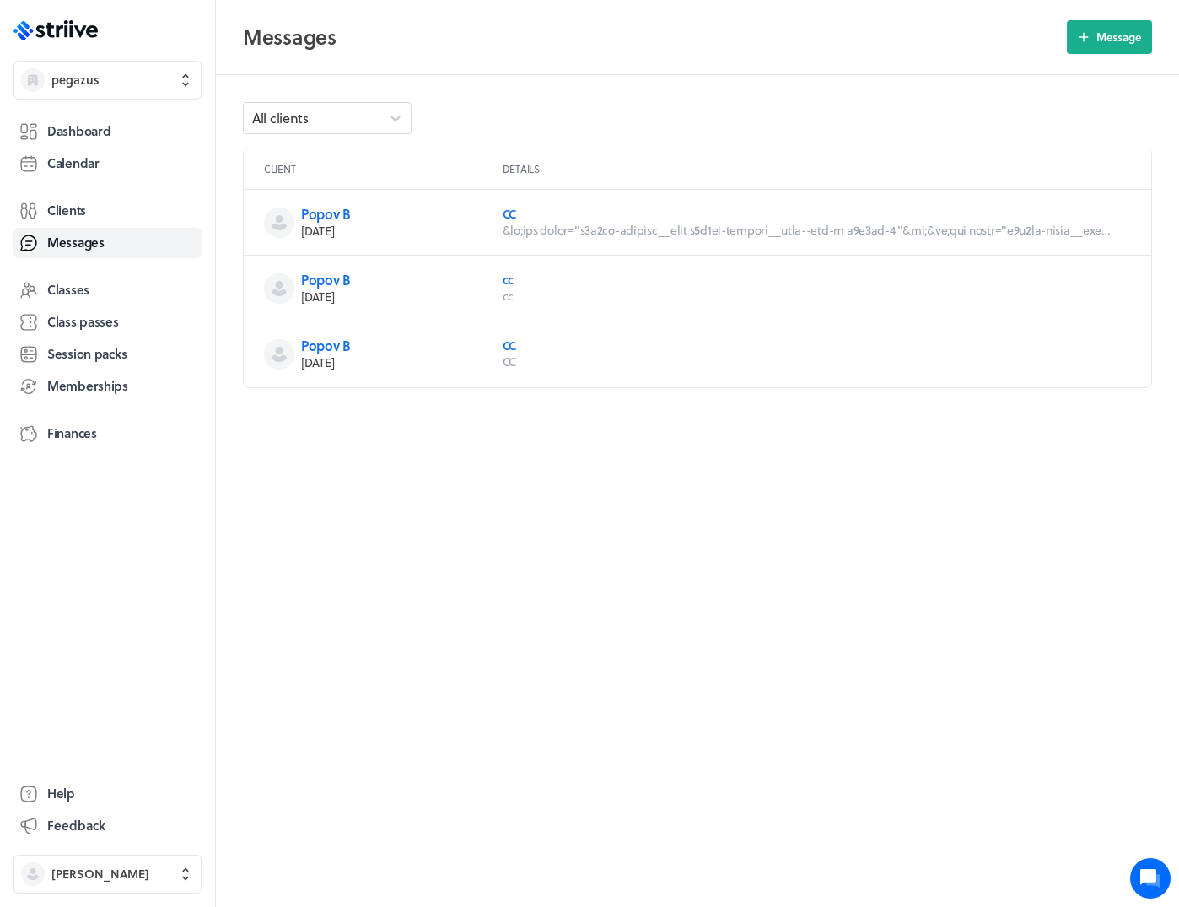
click at [517, 215] on p "CC" at bounding box center [807, 214] width 608 height 15
click at [513, 211] on link "CC" at bounding box center [509, 214] width 13 height 18
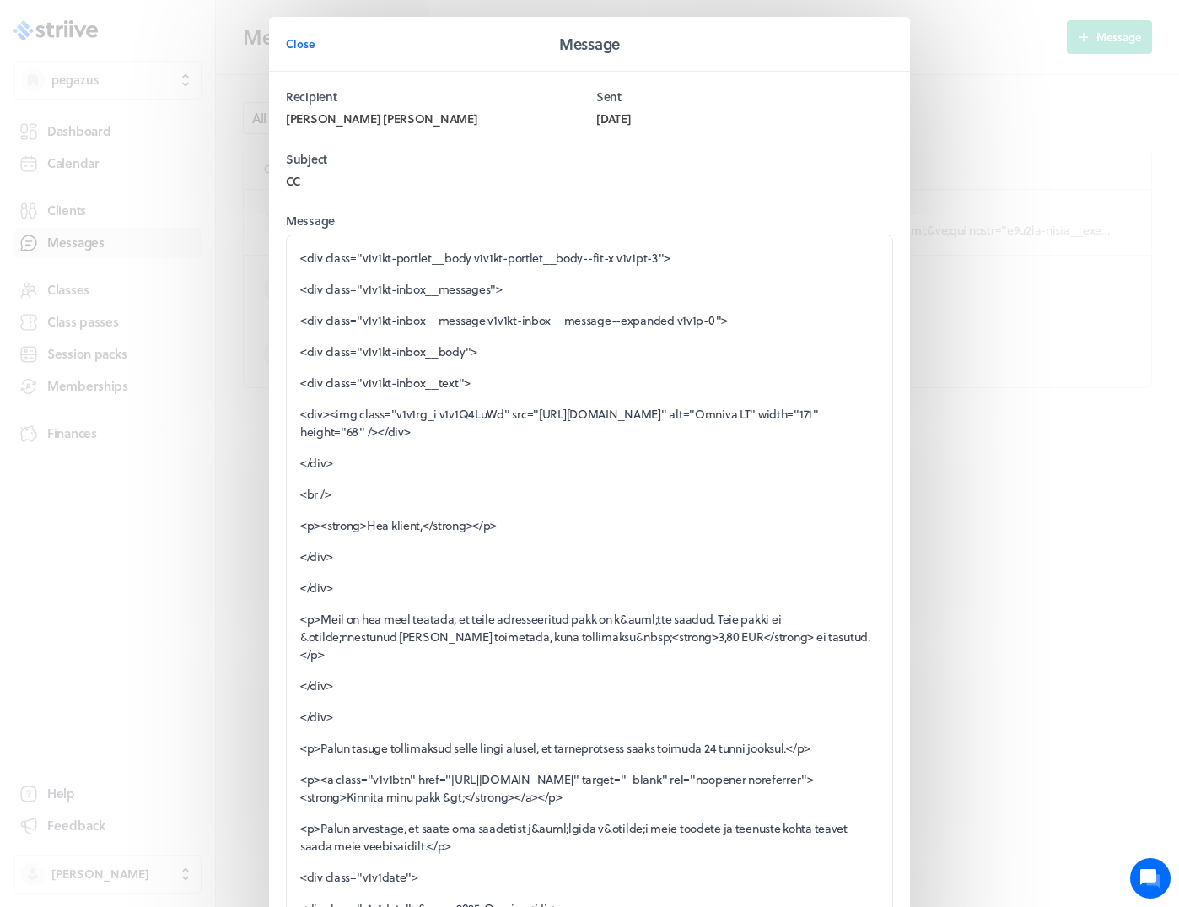
drag, startPoint x: 327, startPoint y: 431, endPoint x: 984, endPoint y: 433, distance: 656.4
click at [879, 433] on p "<div><img class="v1v1rg_i v1v1Q4LuWd" src="https://2mzd5.img.bh.d.sendibt3.com/…" at bounding box center [589, 422] width 579 height 35
copy p "https://2mzd5.img.bh.d.sendibt3.com/im/1598635/453a619ccc303197d7d0a7566884f07c…"
drag, startPoint x: 1040, startPoint y: 467, endPoint x: 328, endPoint y: 431, distance: 713.0
click at [328, 431] on p "<div><img class="v1v1rg_i v1v1Q4LuWd" src="https://2mzd5.img.bh.d.sendibt3.com/…" at bounding box center [589, 422] width 579 height 35
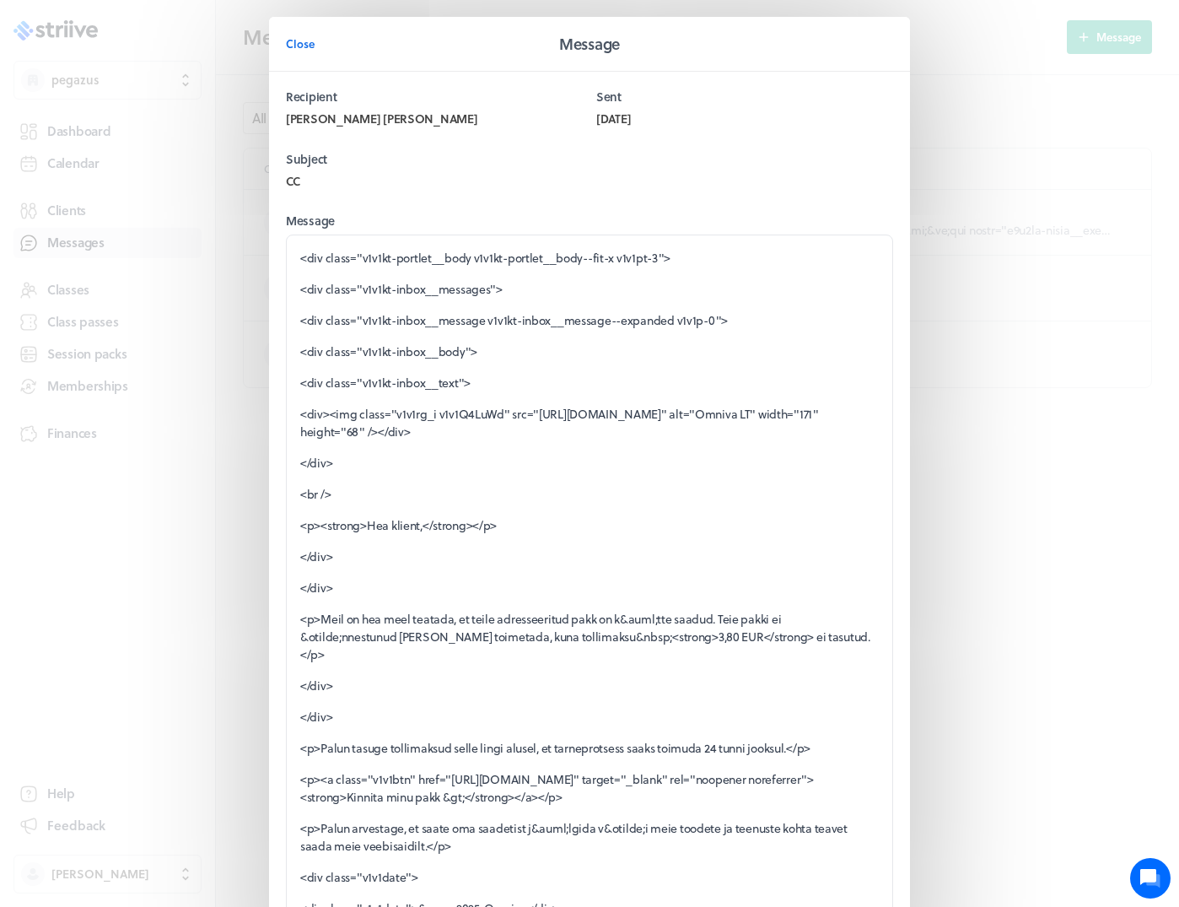
copy p "https://2mzd5.img.bh.d.sendibt3.com/im/1598635/453a619ccc303197d7d0a7566884f07c…"
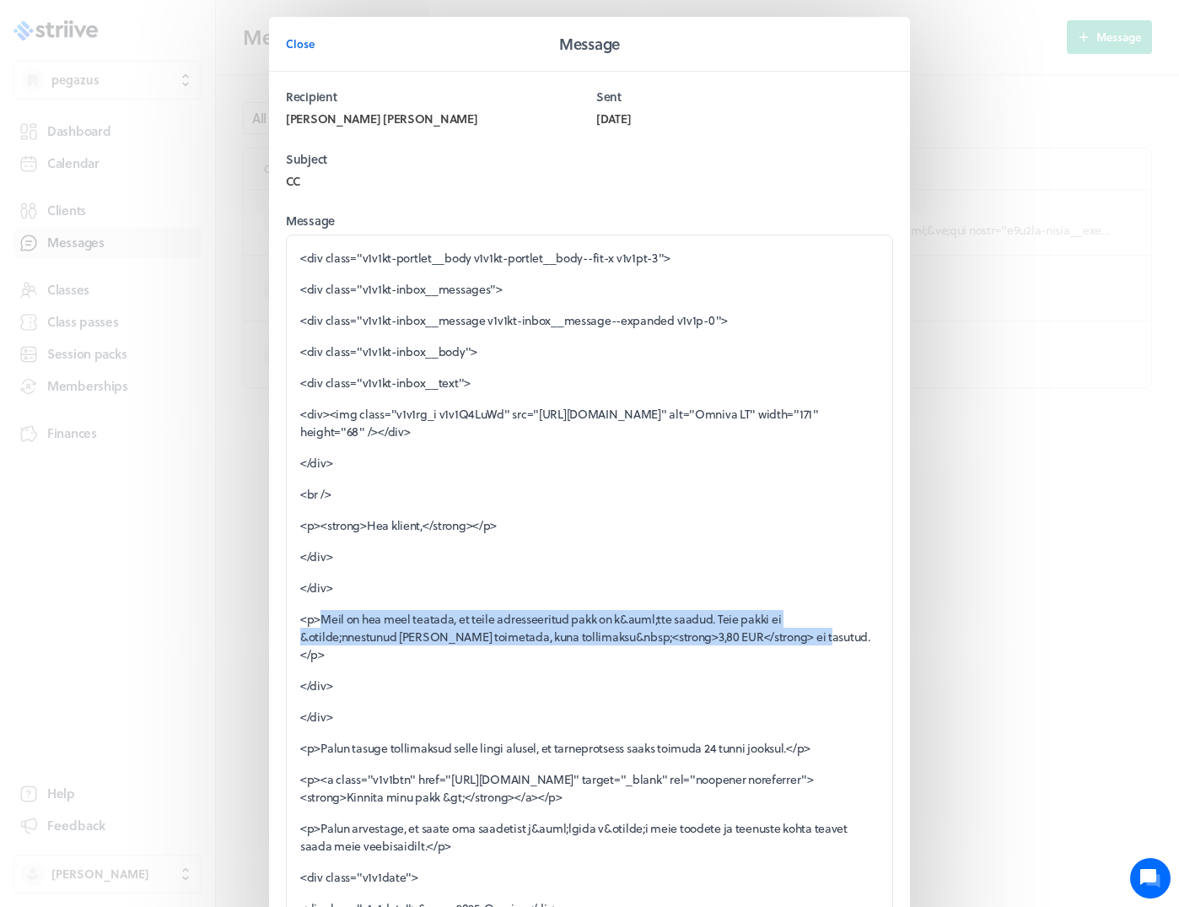
drag, startPoint x: 322, startPoint y: 671, endPoint x: 818, endPoint y: 690, distance: 496.5
click at [818, 663] on p "<p>Meil on hea meel teatada, et teile adresseeritud pakk on k&auml;tte saadud. …" at bounding box center [589, 636] width 579 height 53
copy p "Meil on hea meel teatada, et teile adresseeritud pakk on k&auml;tte saadud. Tei…"
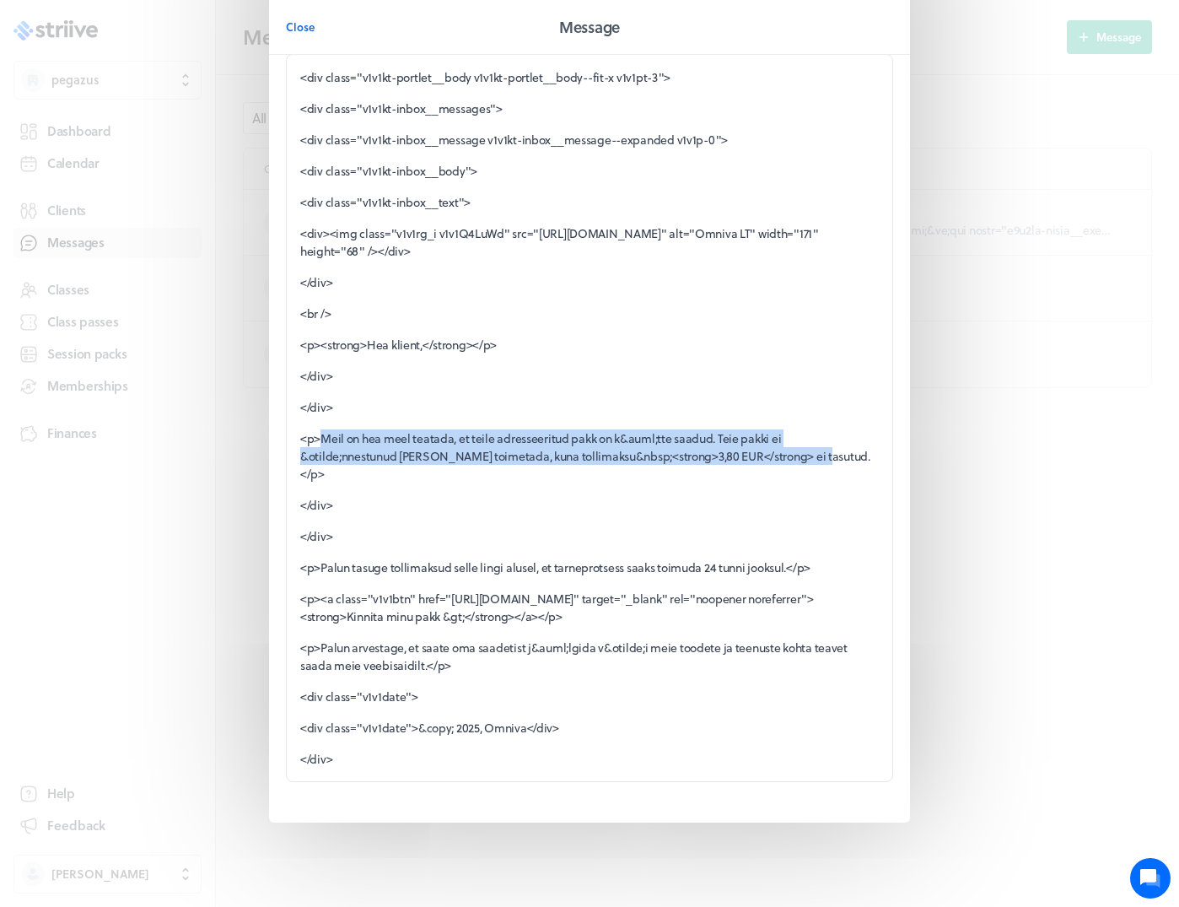
scroll to position [241, 0]
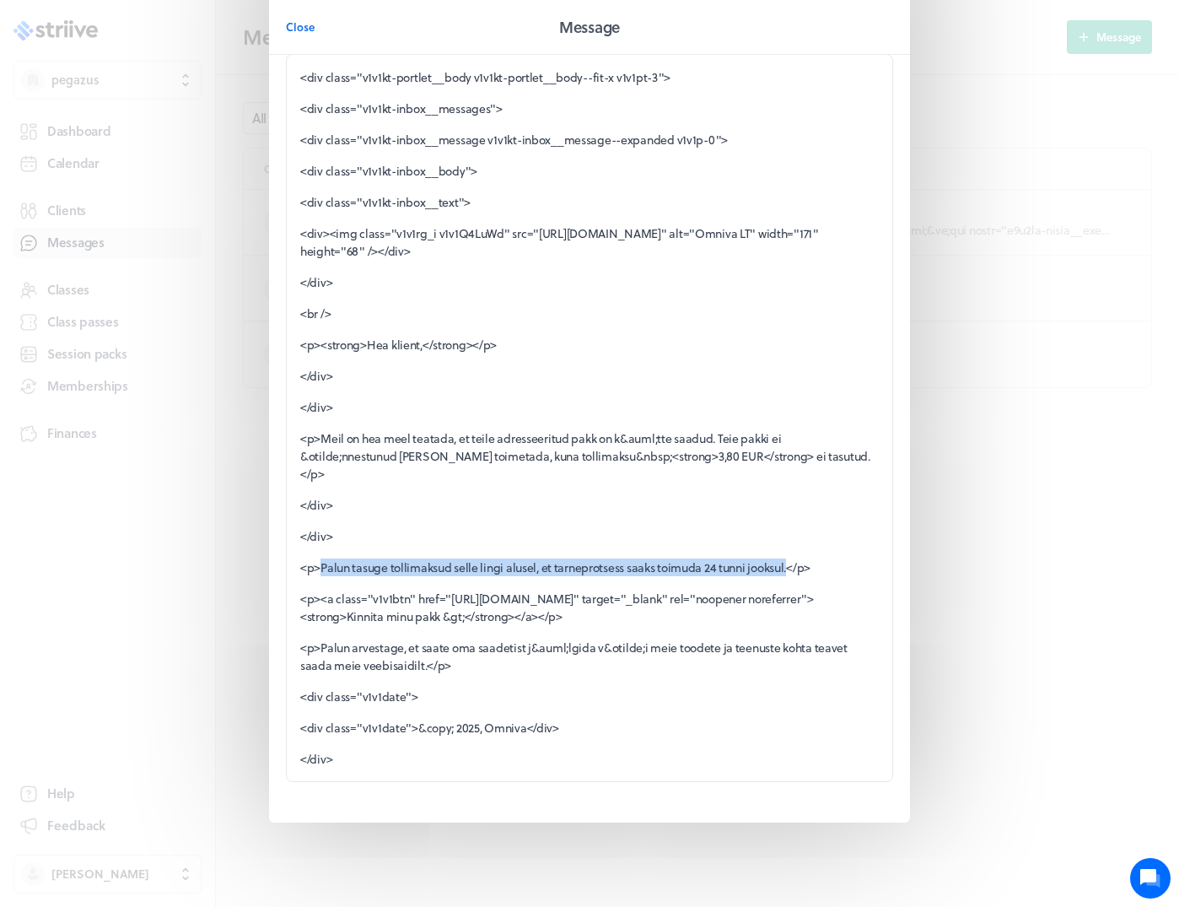
drag, startPoint x: 320, startPoint y: 544, endPoint x: 791, endPoint y: 540, distance: 471.6
click at [791, 559] on p "<p>Palun tasuge tollimaksud selle lingi alusel, et tarneprotsess saaks toimuda …" at bounding box center [589, 568] width 579 height 18
copy p "Palun tasuge tollimaksud selle lingi alusel, et tarneprotsess saaks toimuda 24 …"
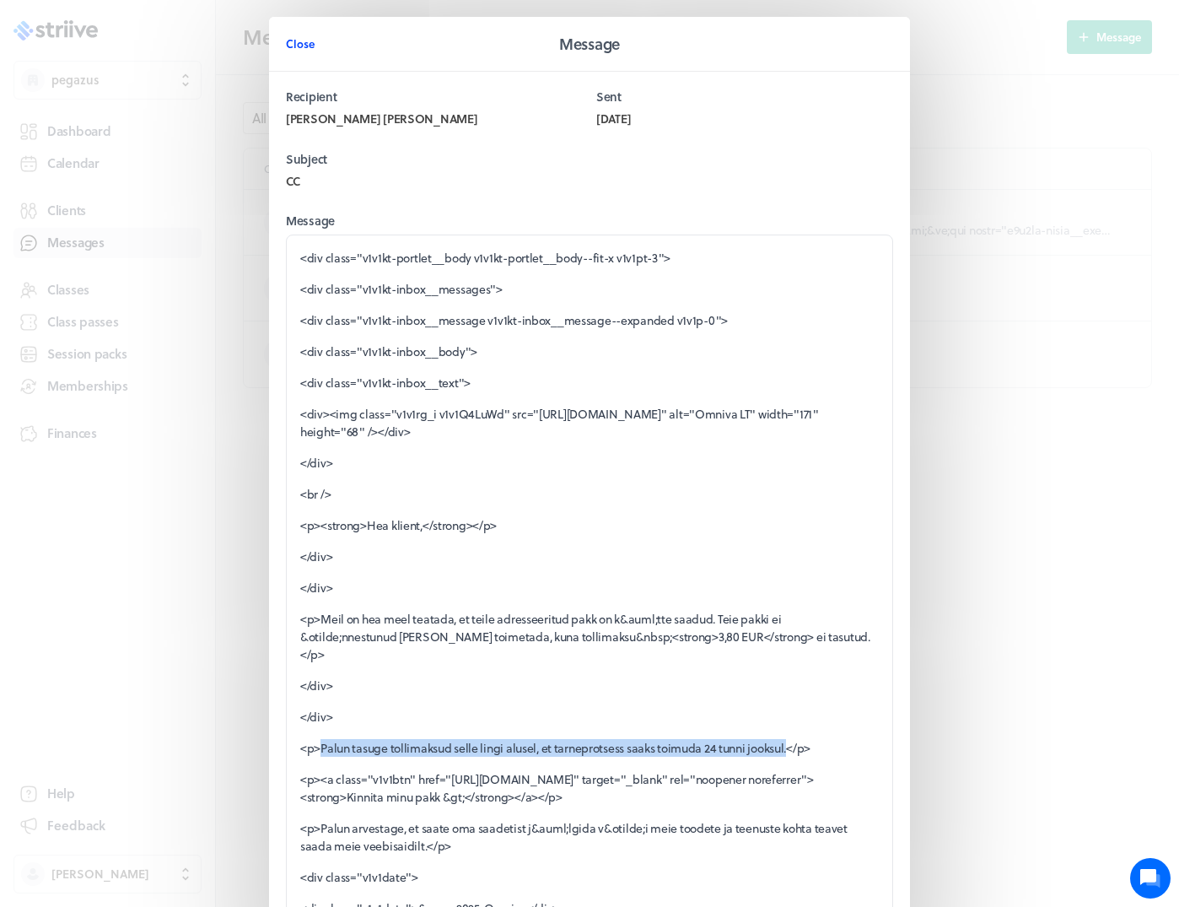
click at [295, 45] on span "Close" at bounding box center [300, 43] width 29 height 15
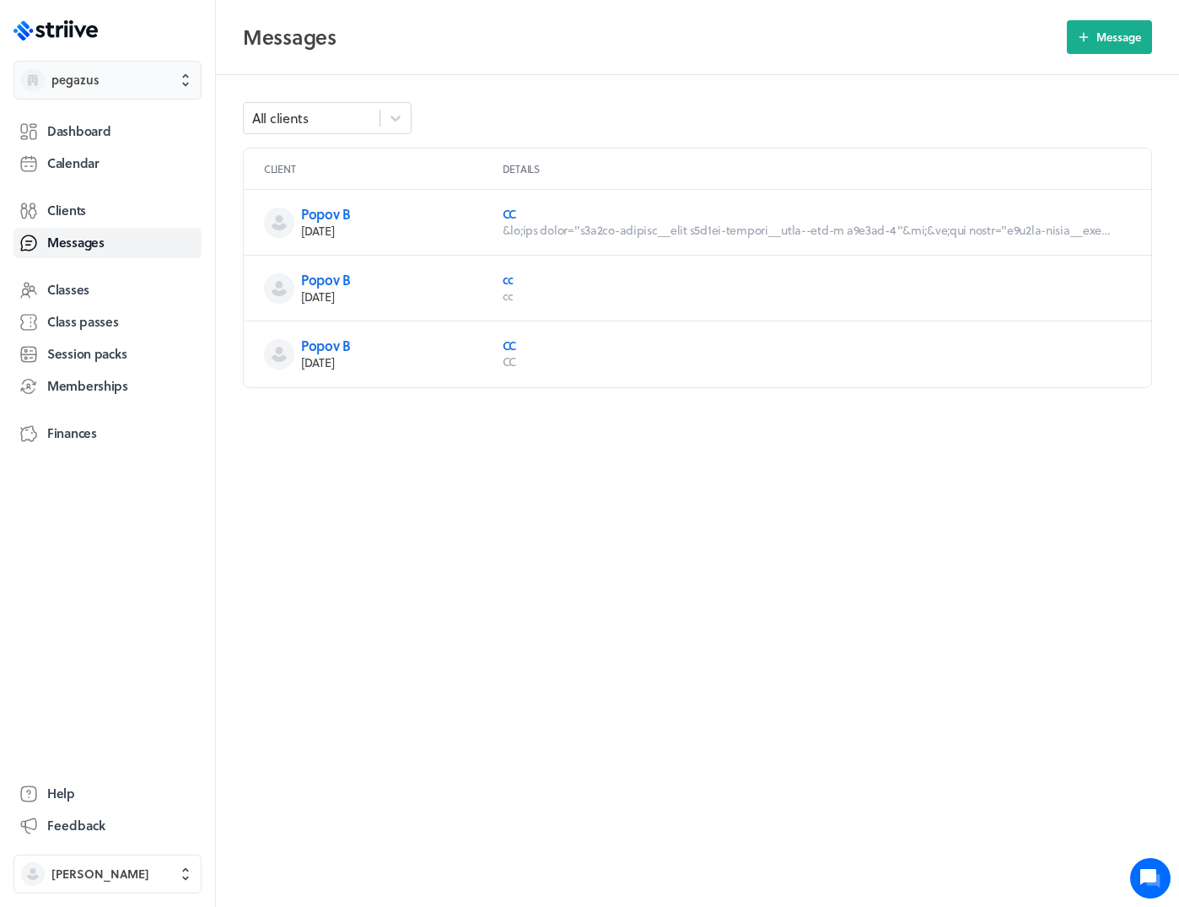
click at [133, 87] on span "pegazus" at bounding box center [122, 80] width 143 height 17
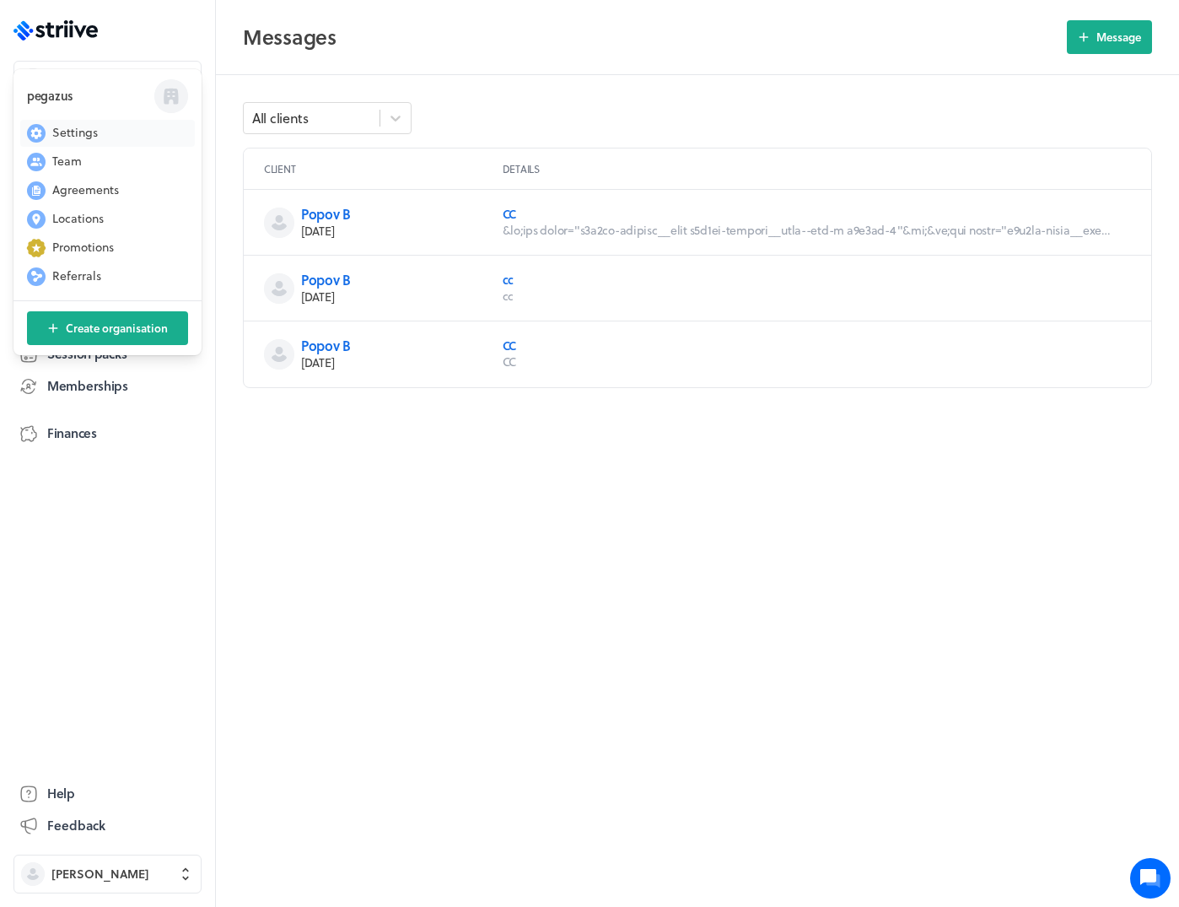
click at [89, 130] on span "Settings" at bounding box center [75, 132] width 46 height 17
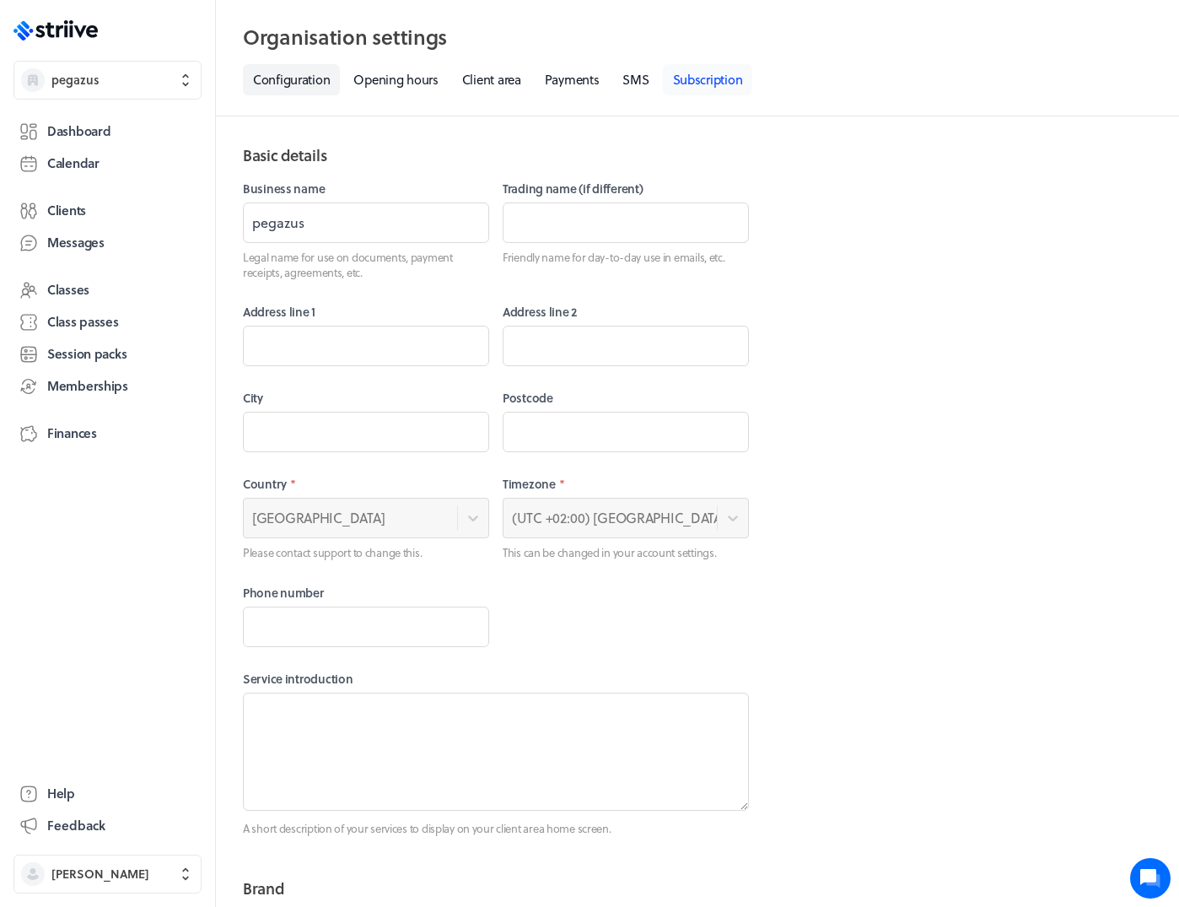
click at [699, 86] on link "Subscription" at bounding box center [708, 79] width 90 height 31
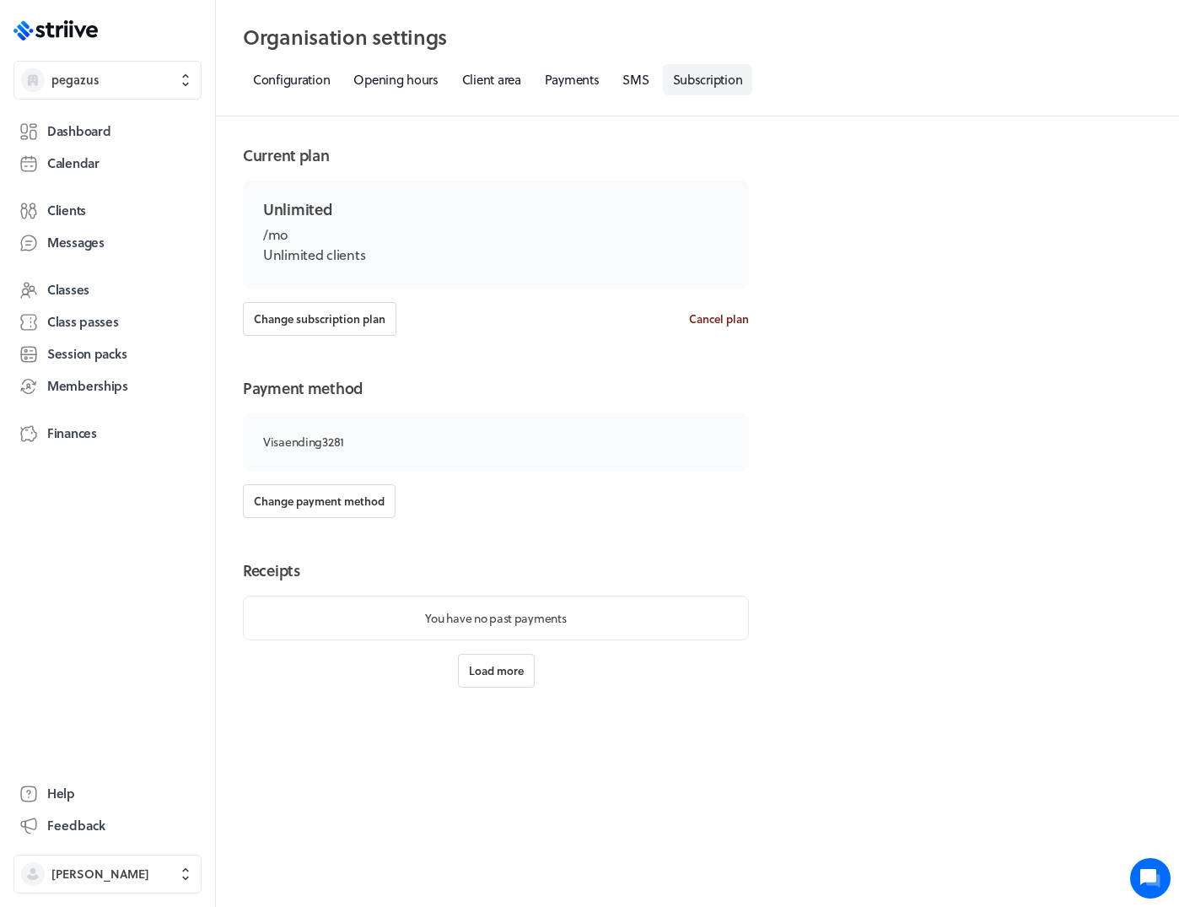
click at [703, 319] on span "Cancel plan" at bounding box center [719, 318] width 60 height 15
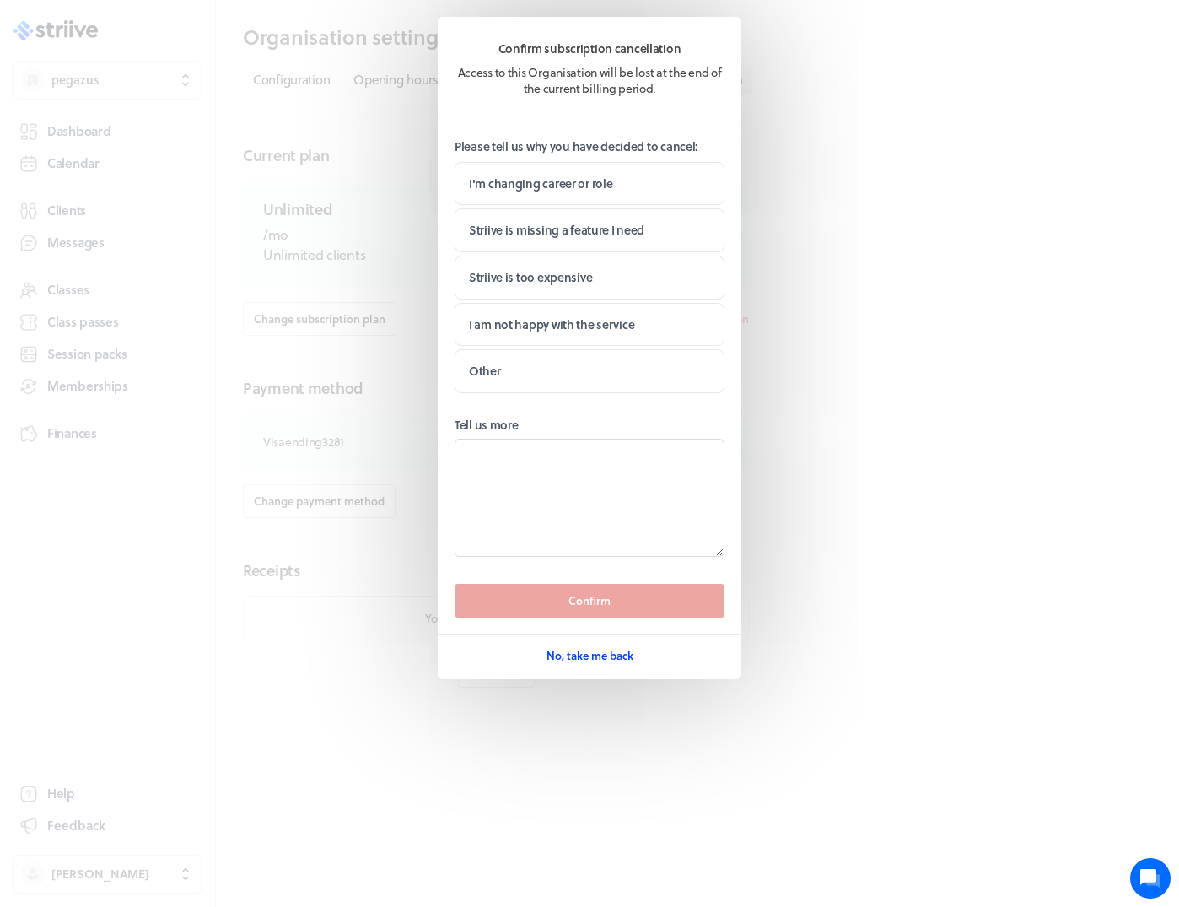
click at [601, 656] on span "No, take me back" at bounding box center [590, 655] width 87 height 15
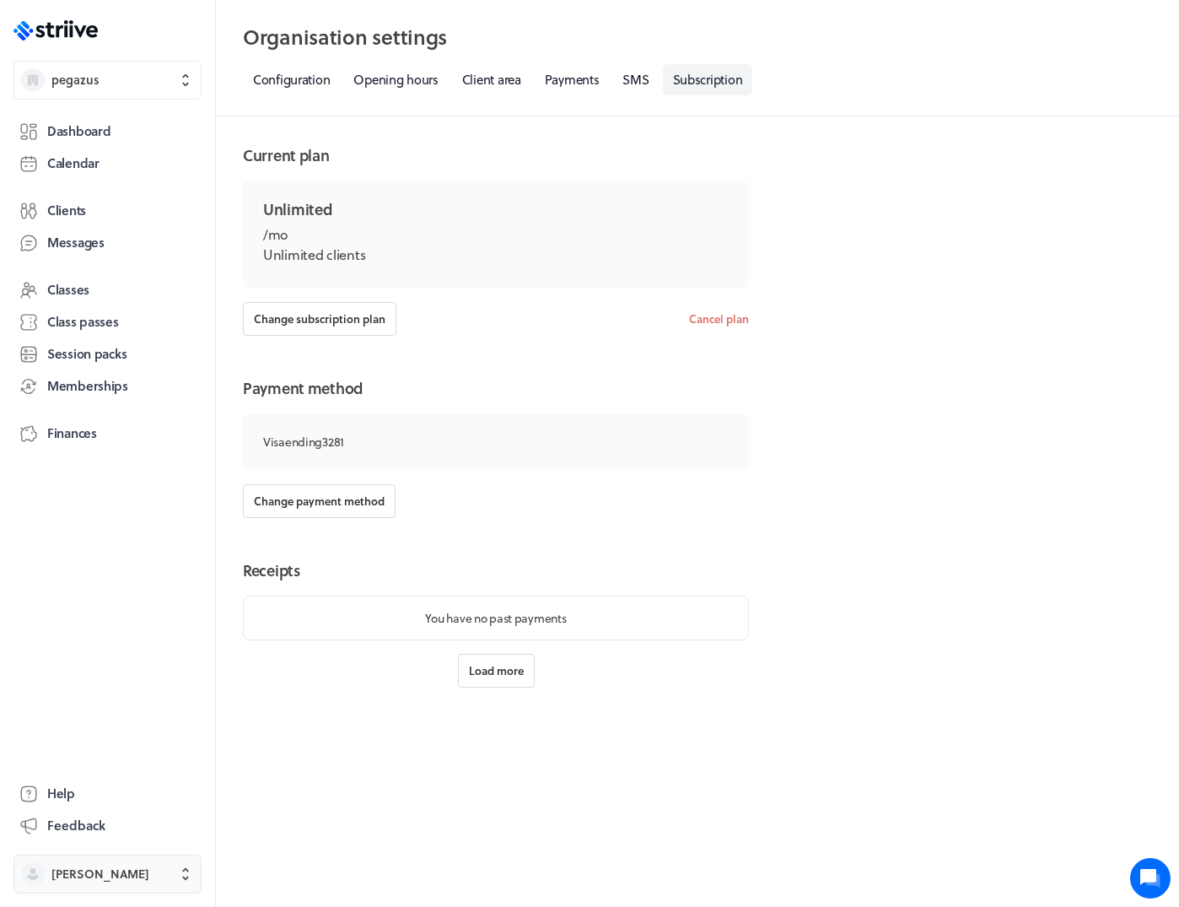
click at [121, 881] on span "Kasper Olav" at bounding box center [122, 874] width 143 height 17
click at [94, 850] on button "Sign out" at bounding box center [107, 861] width 175 height 27
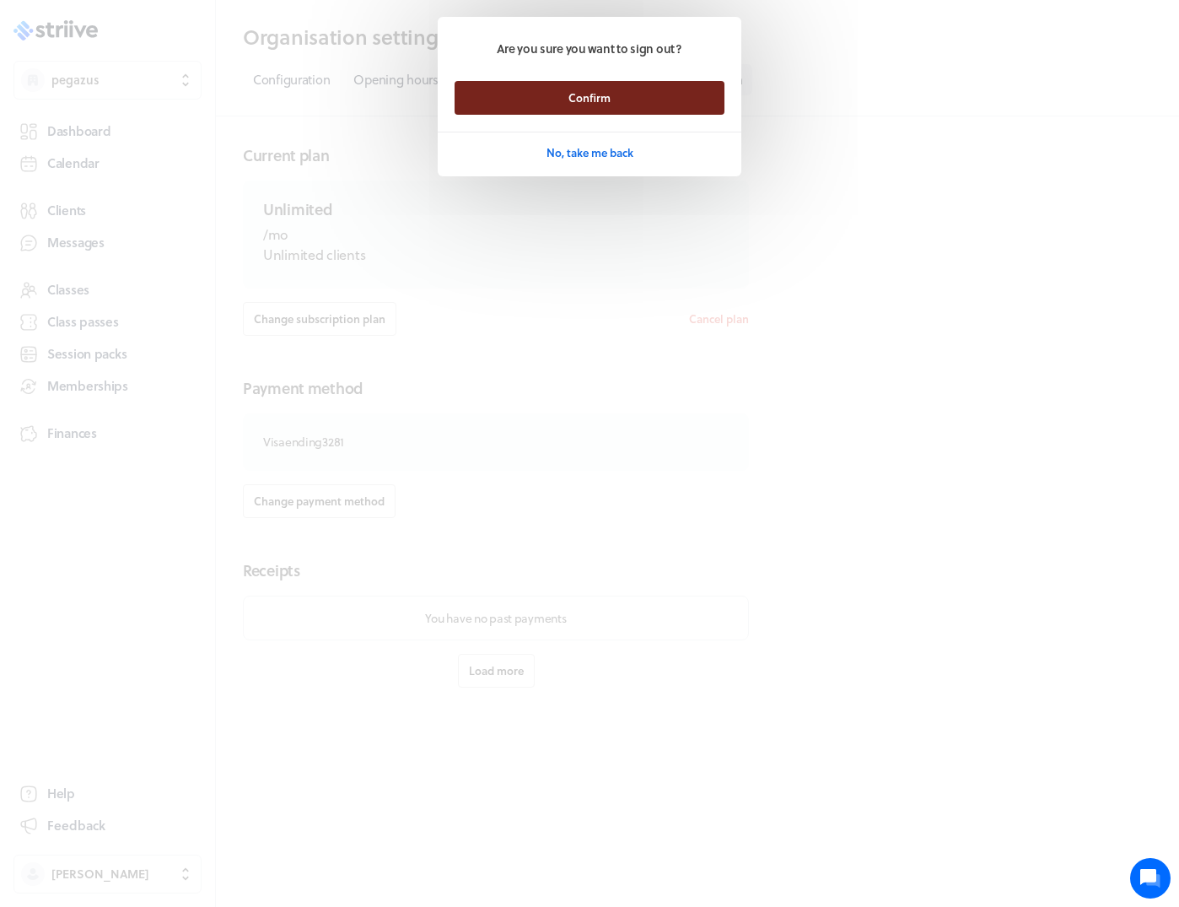
click at [627, 85] on button "Confirm" at bounding box center [590, 98] width 270 height 34
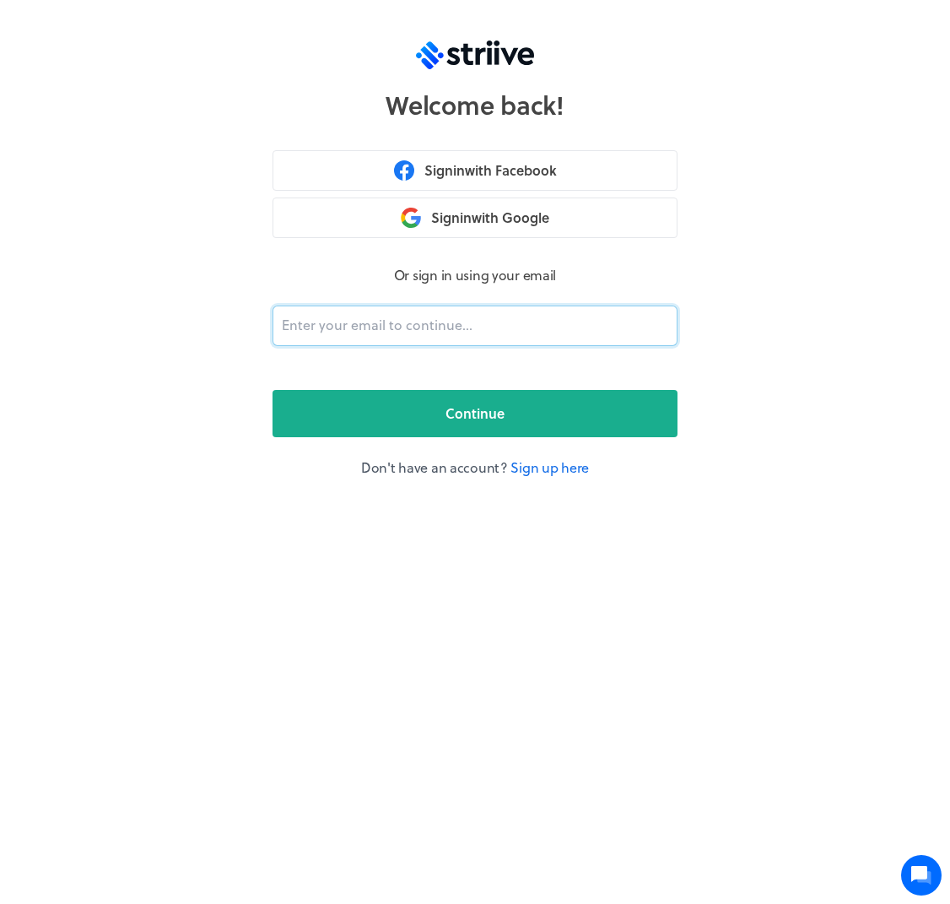
click at [412, 309] on input "email" at bounding box center [475, 325] width 405 height 40
type input "adam@striive.co"
